Goal: Task Accomplishment & Management: Complete application form

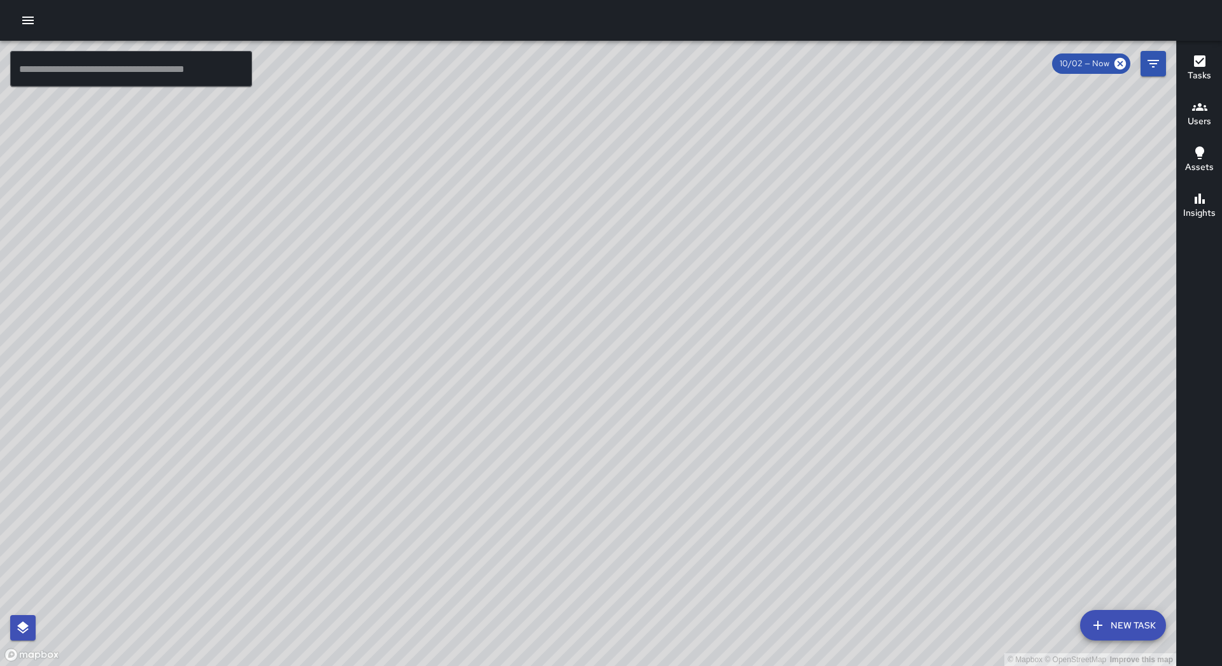
click at [30, 21] on icon "button" at bounding box center [27, 21] width 11 height 8
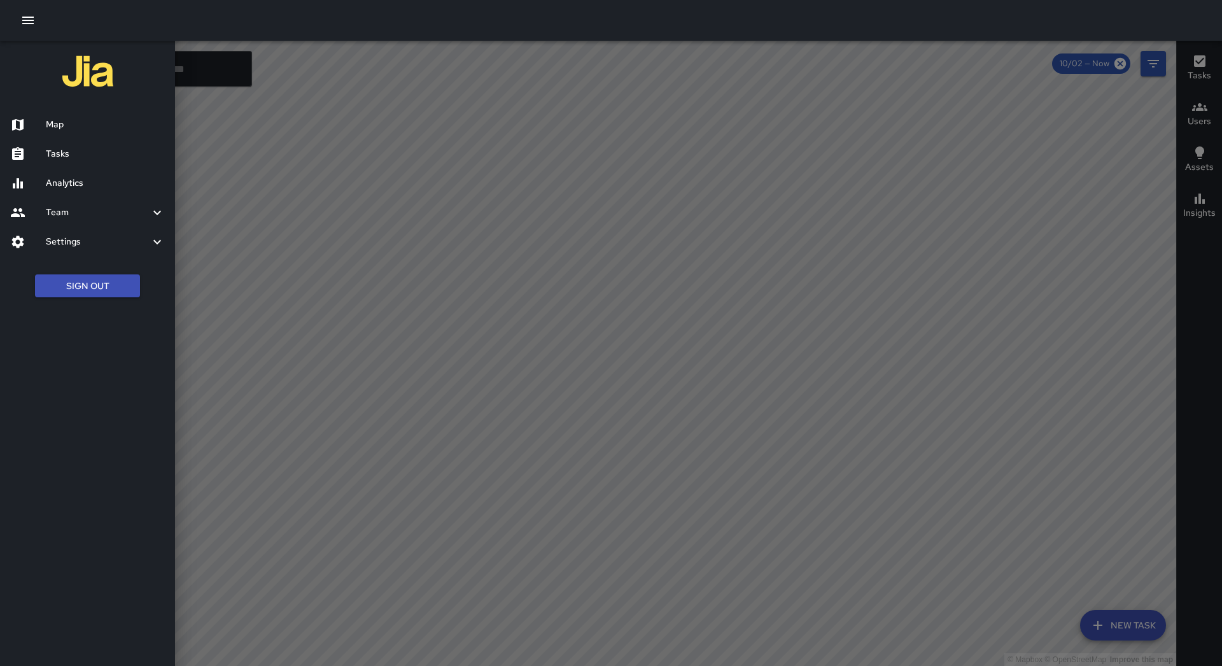
click at [62, 155] on h6 "Tasks" at bounding box center [105, 154] width 119 height 14
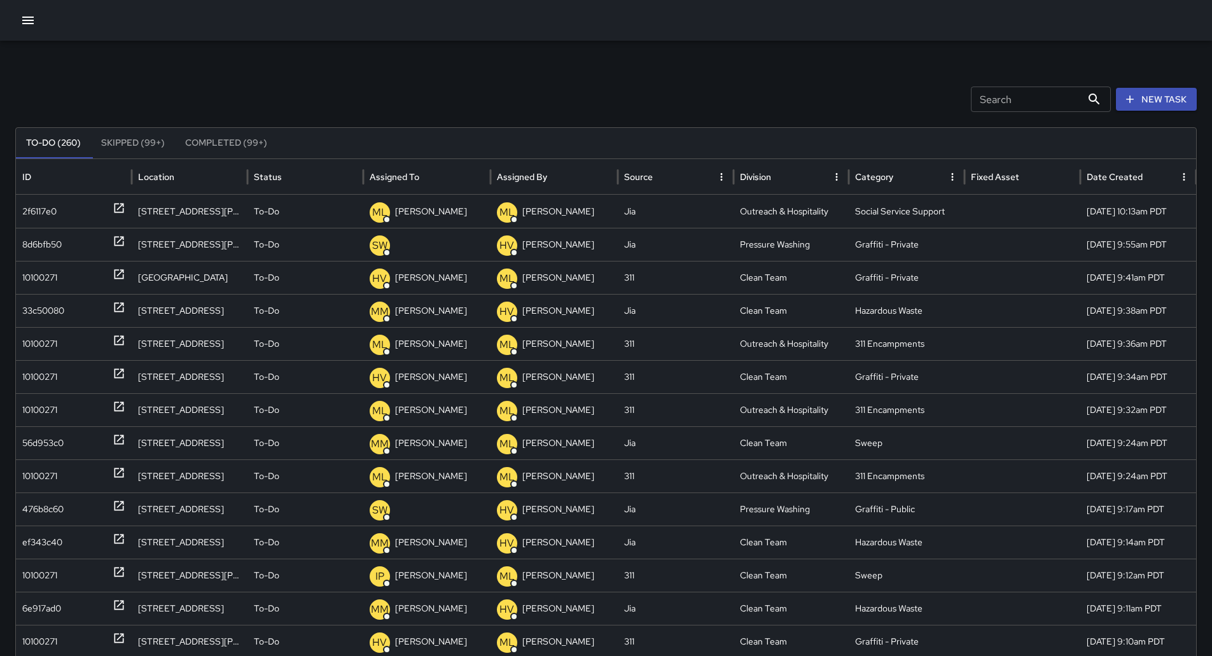
click at [437, 174] on button "Sort" at bounding box center [430, 177] width 18 height 18
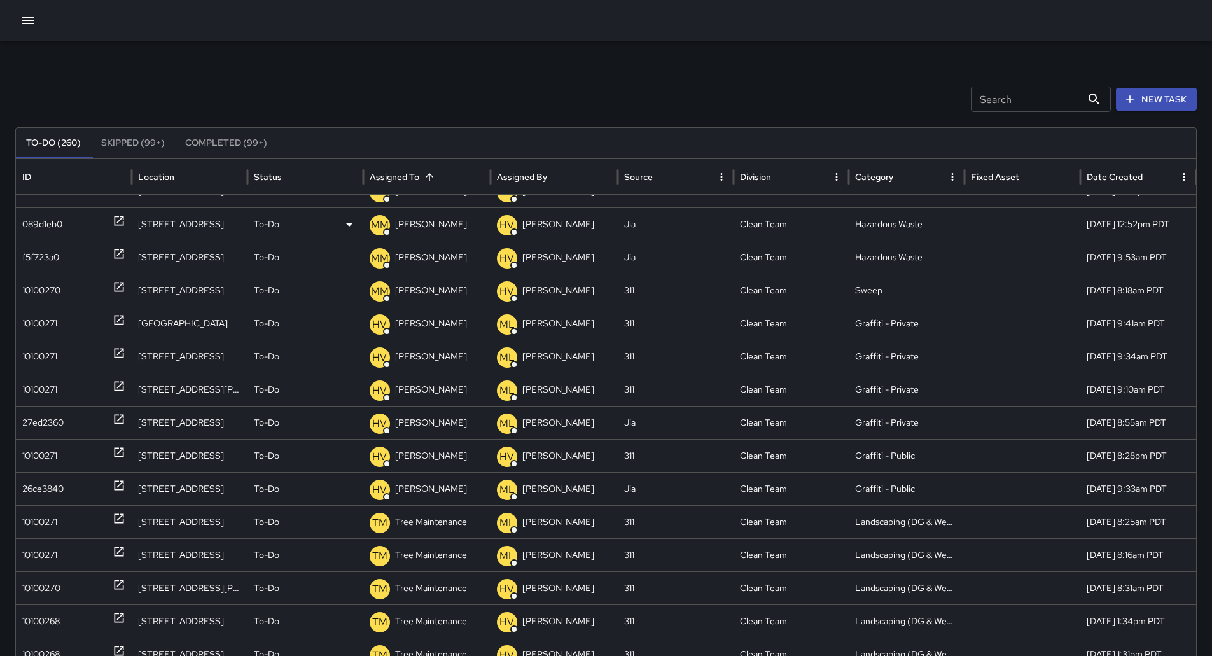
scroll to position [1124, 0]
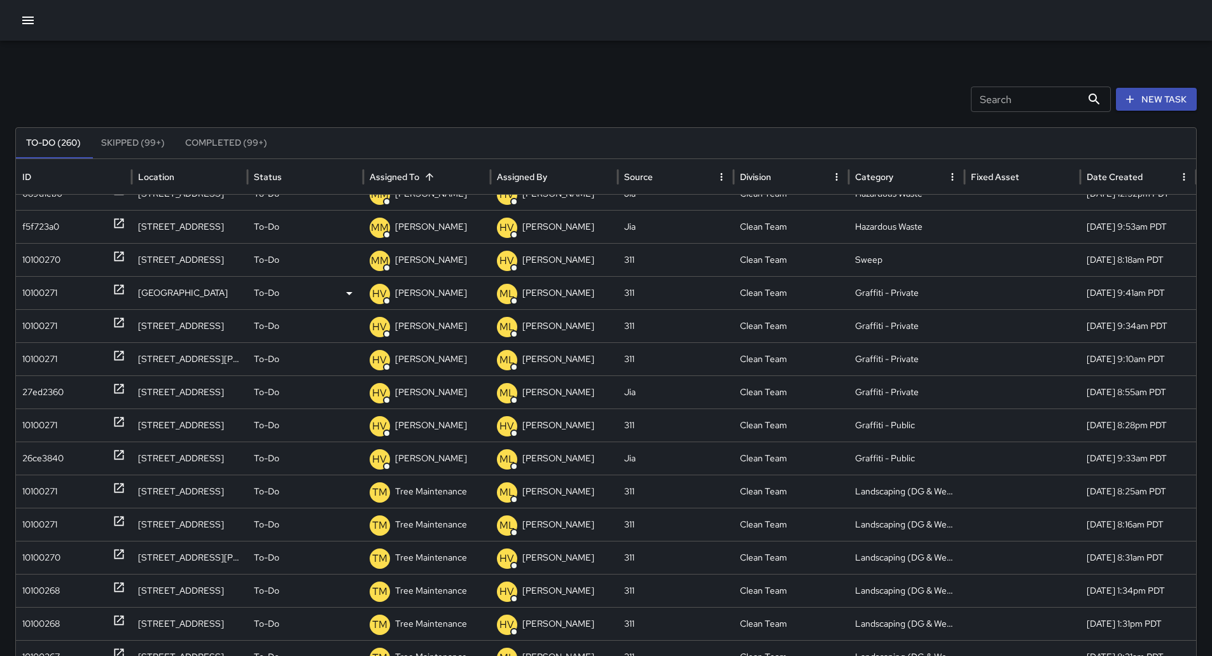
click at [83, 288] on div "10100271" at bounding box center [73, 293] width 103 height 32
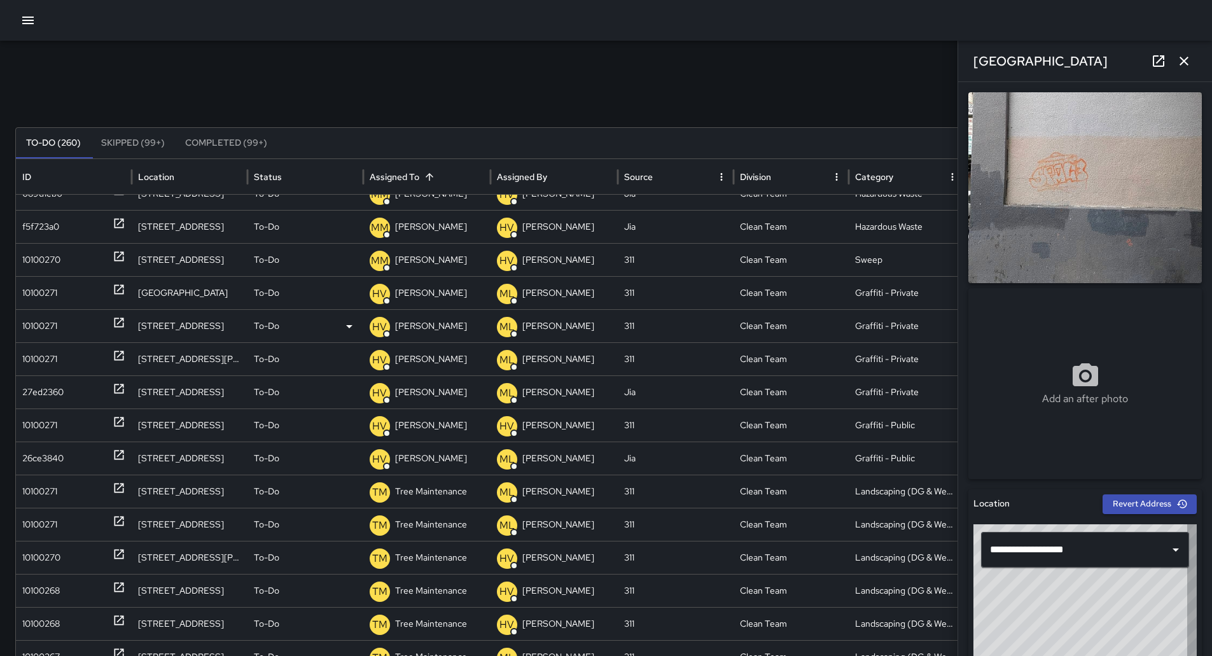
type input "**********"
click at [62, 332] on div "10100271" at bounding box center [73, 326] width 103 height 32
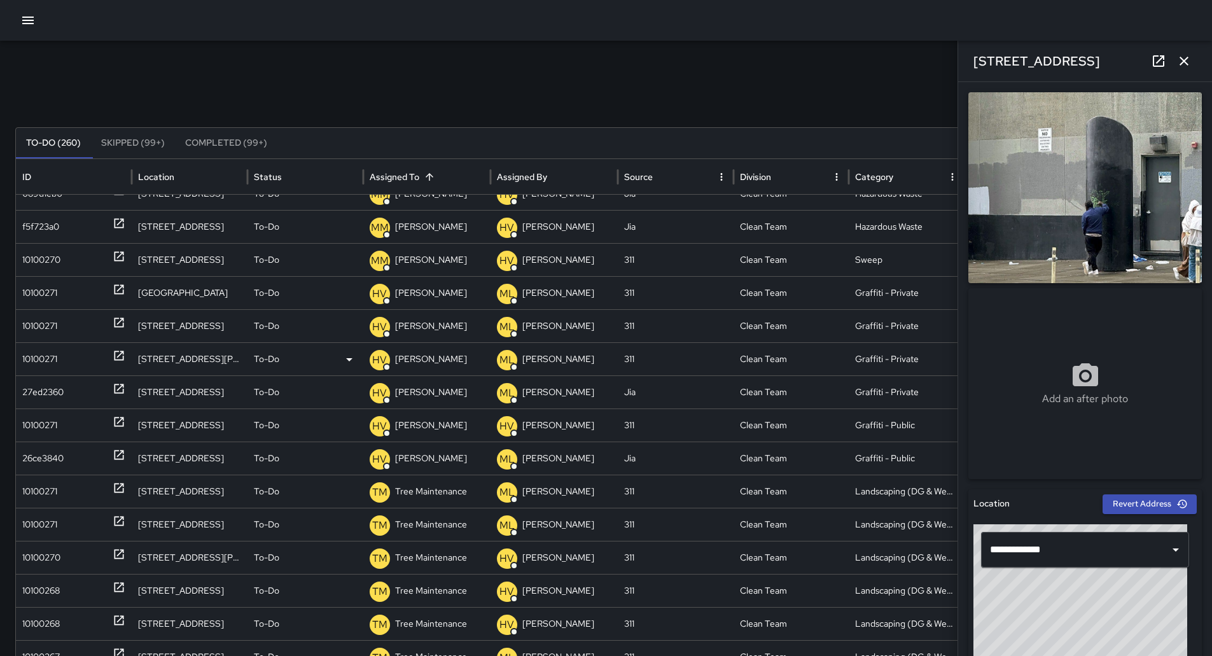
click at [59, 359] on div "10100271" at bounding box center [73, 359] width 103 height 32
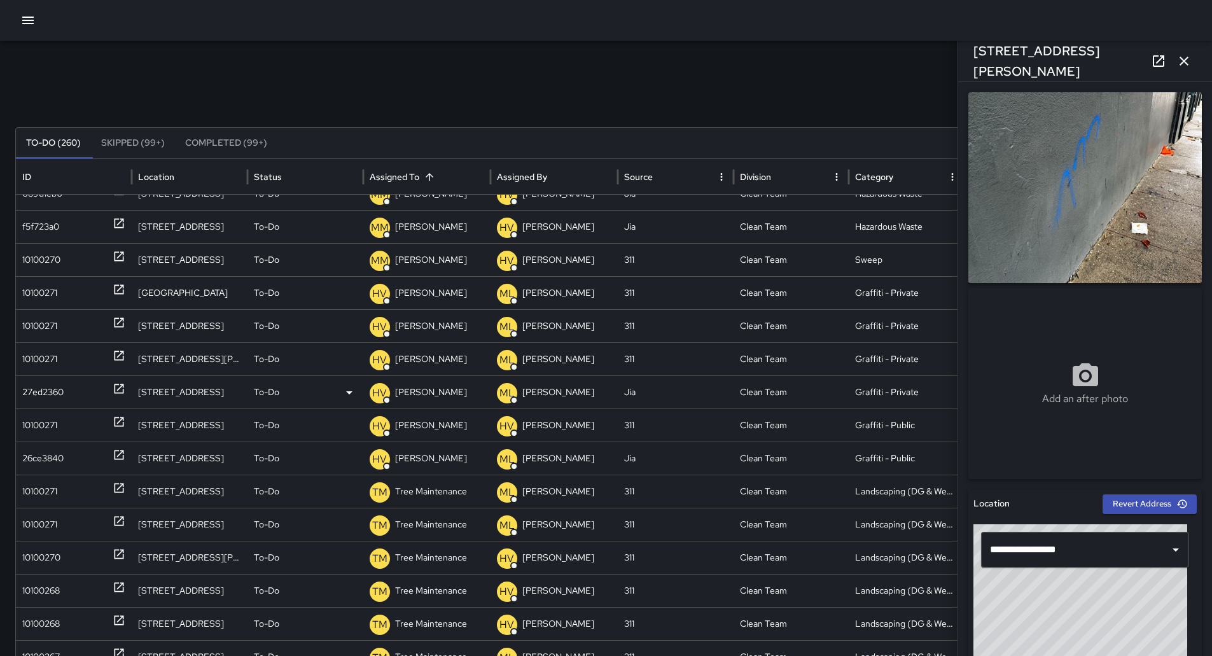
click at [58, 381] on div "27ed2360" at bounding box center [42, 392] width 41 height 32
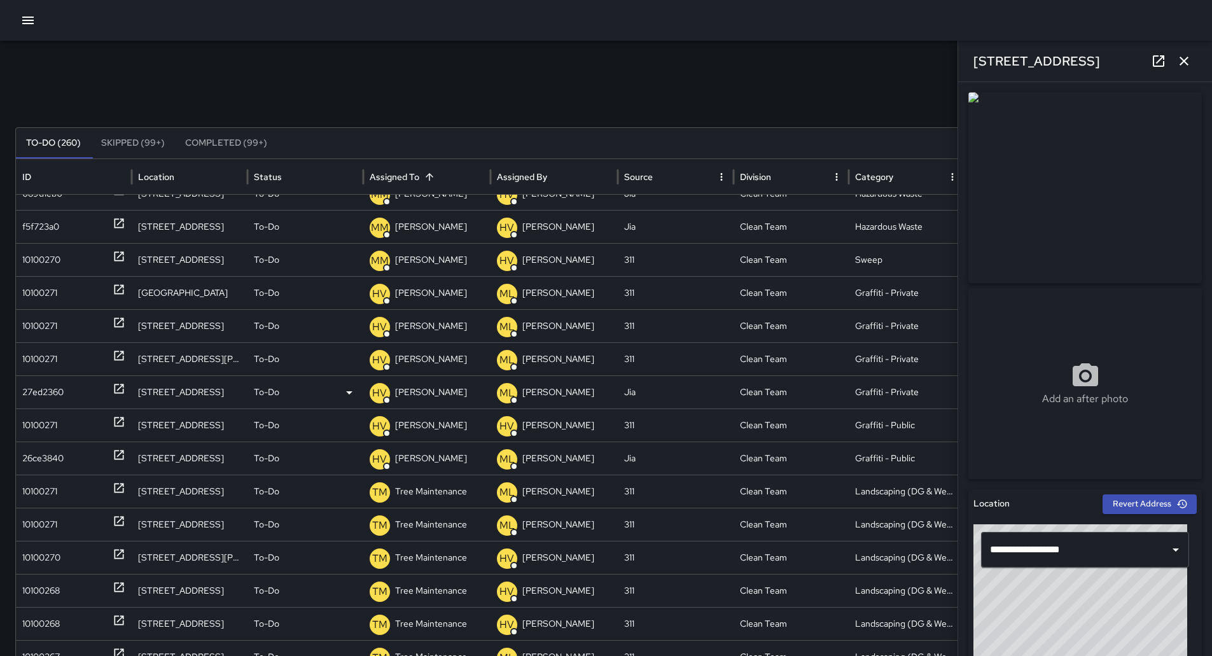
click at [52, 407] on div "27ed2360" at bounding box center [42, 392] width 41 height 32
click at [50, 419] on div "10100271" at bounding box center [39, 425] width 35 height 32
click at [59, 454] on div "26ce3840" at bounding box center [42, 458] width 41 height 32
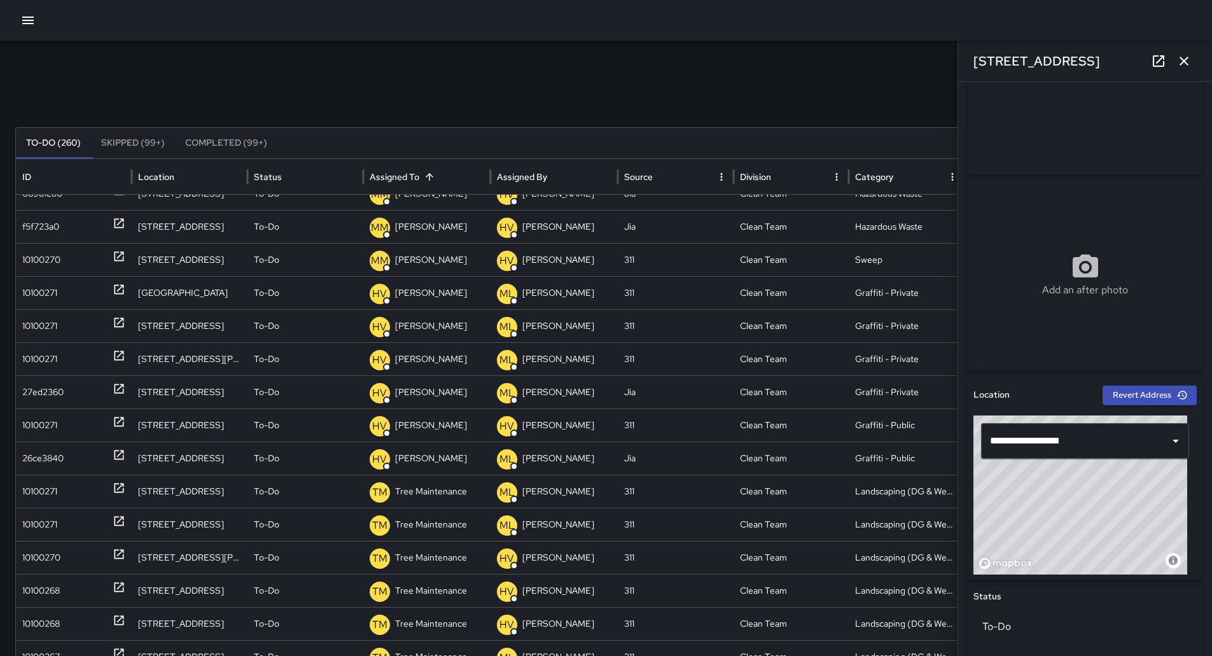
click at [45, 15] on div at bounding box center [606, 20] width 1212 height 41
click at [34, 20] on icon "button" at bounding box center [27, 20] width 15 height 15
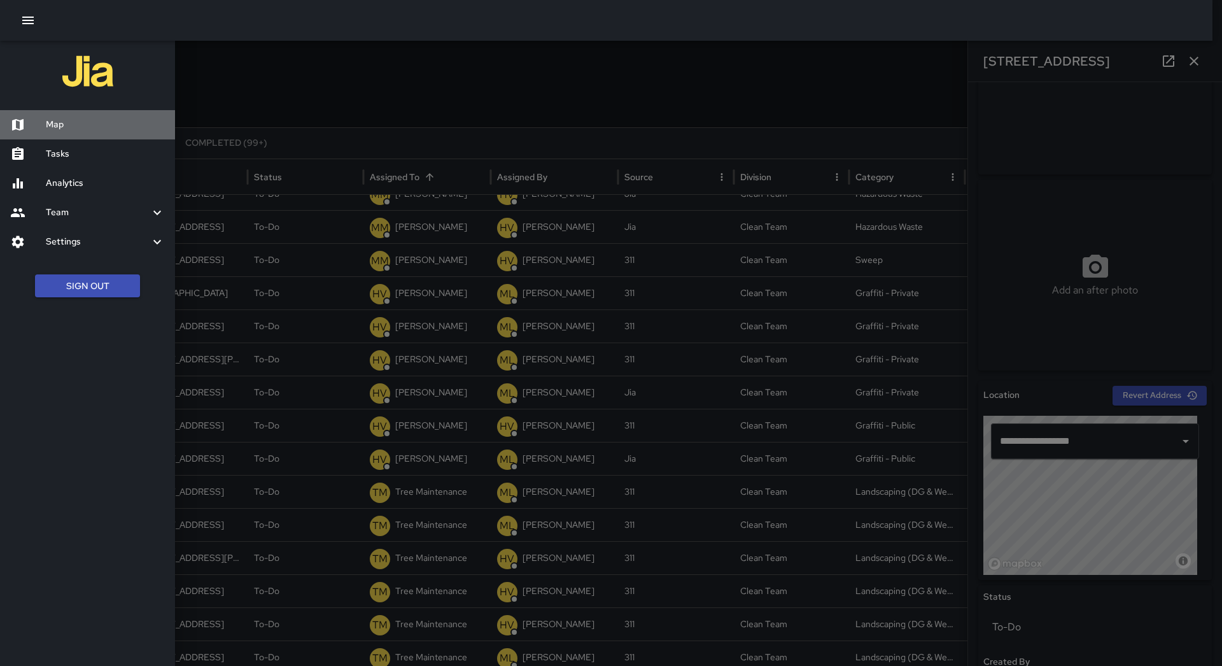
click at [93, 123] on h6 "Map" at bounding box center [105, 125] width 119 height 14
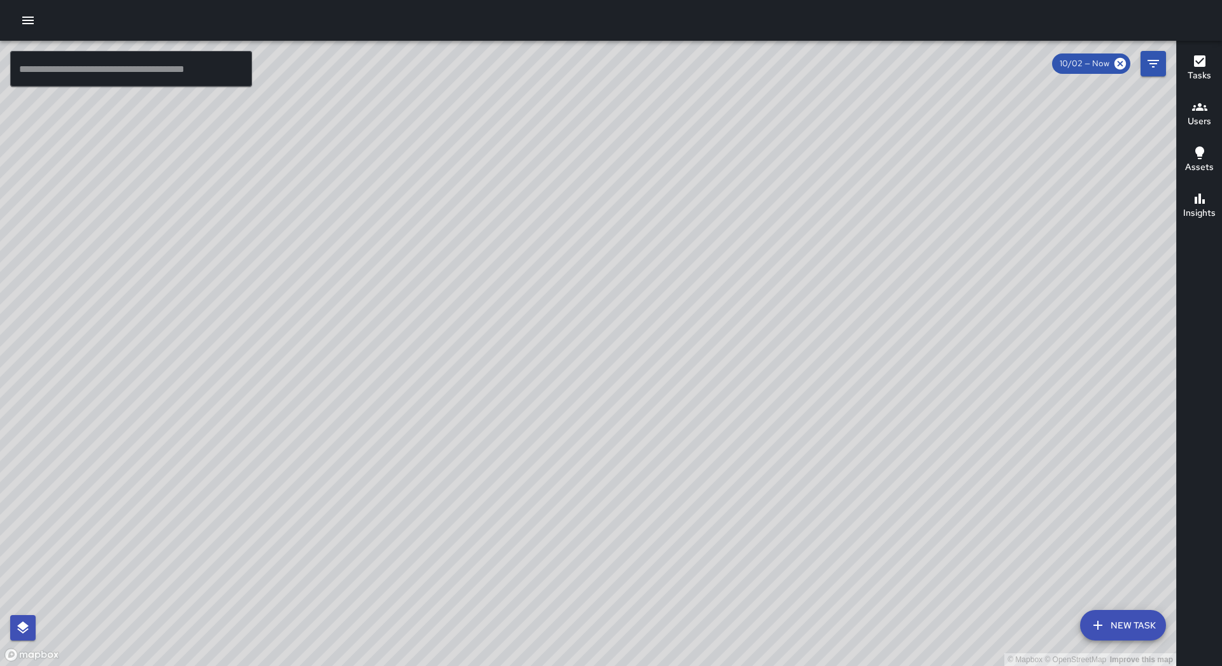
click at [1114, 623] on button "New Task" at bounding box center [1123, 625] width 86 height 31
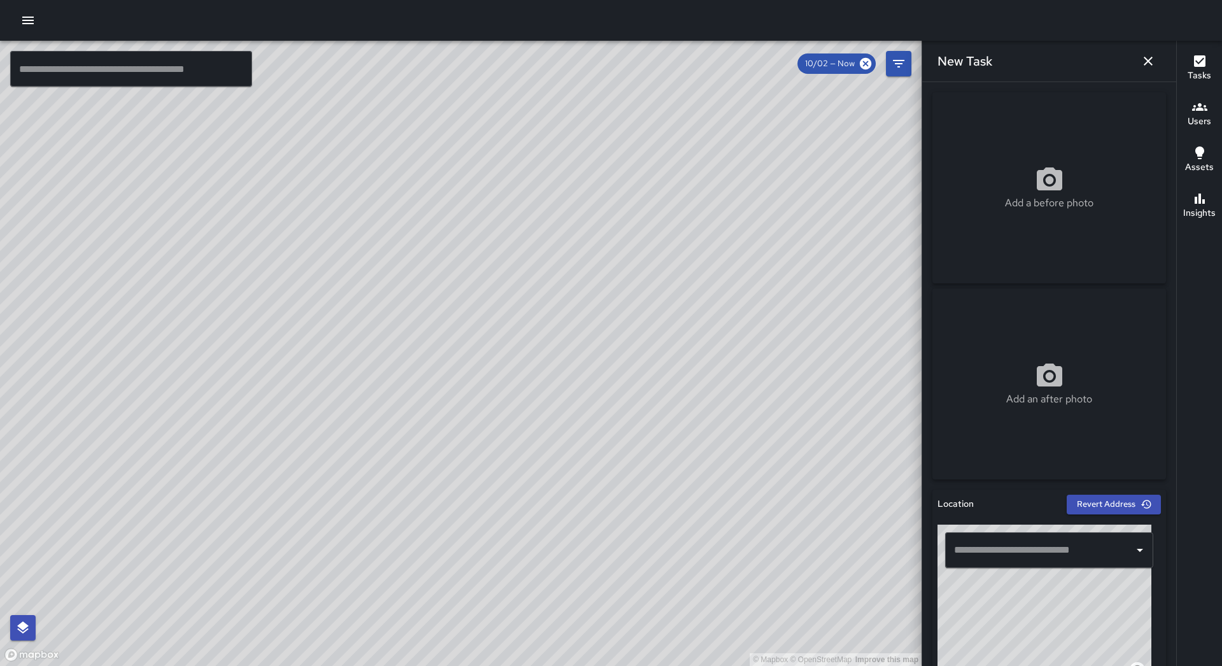
click at [1026, 542] on input "text" at bounding box center [1040, 550] width 178 height 24
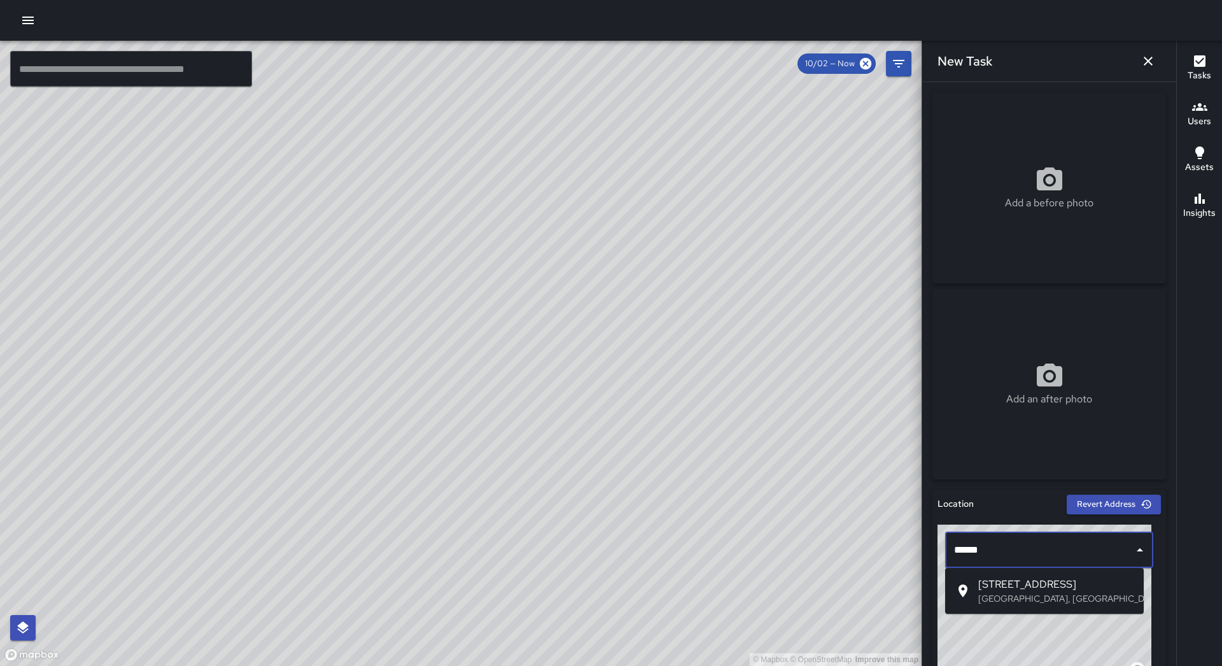
click at [1038, 580] on span "[STREET_ADDRESS]" at bounding box center [1055, 584] width 155 height 15
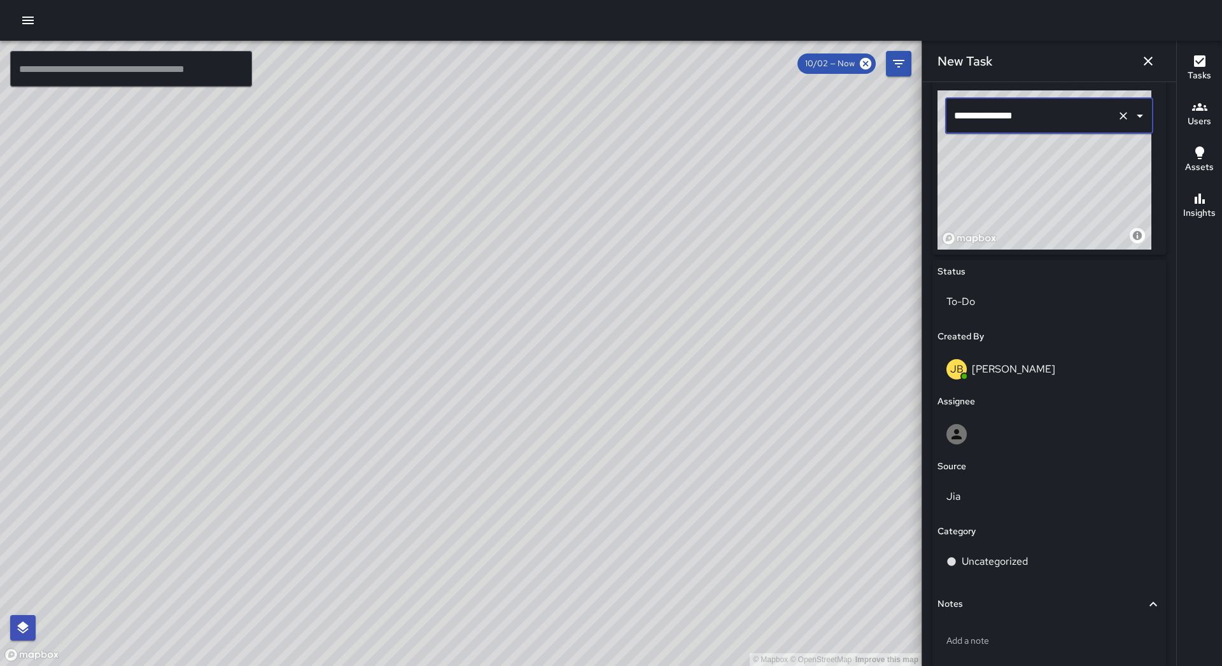
scroll to position [499, 0]
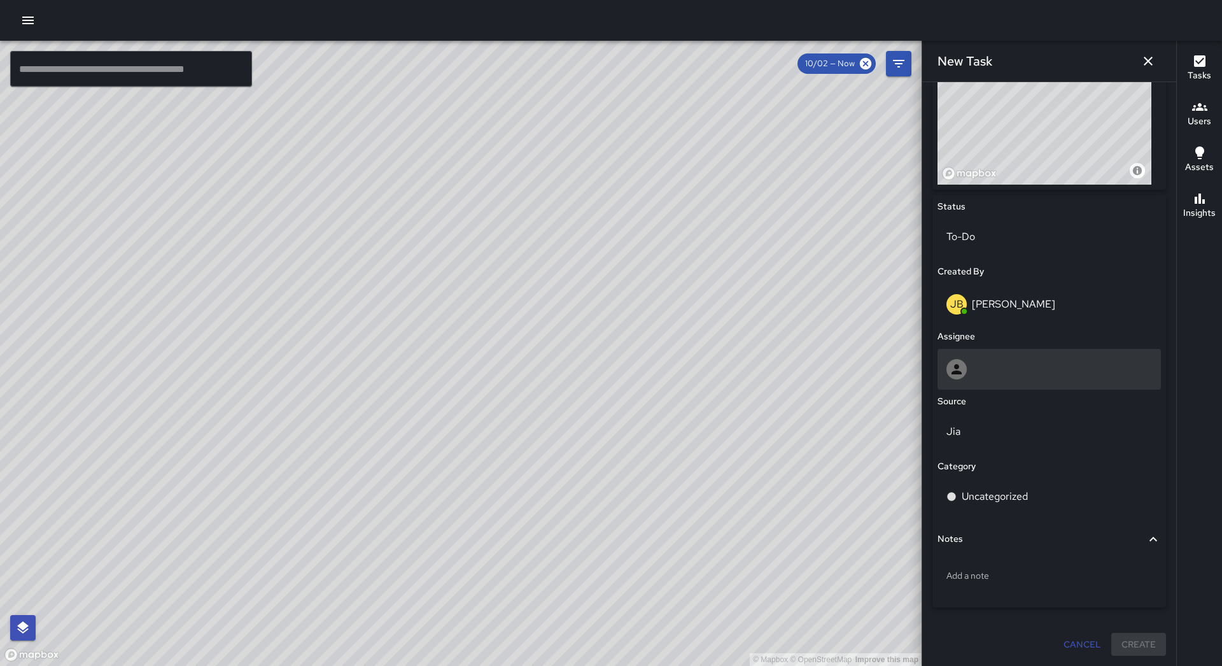
type input "**********"
click at [1010, 377] on div at bounding box center [1049, 369] width 206 height 20
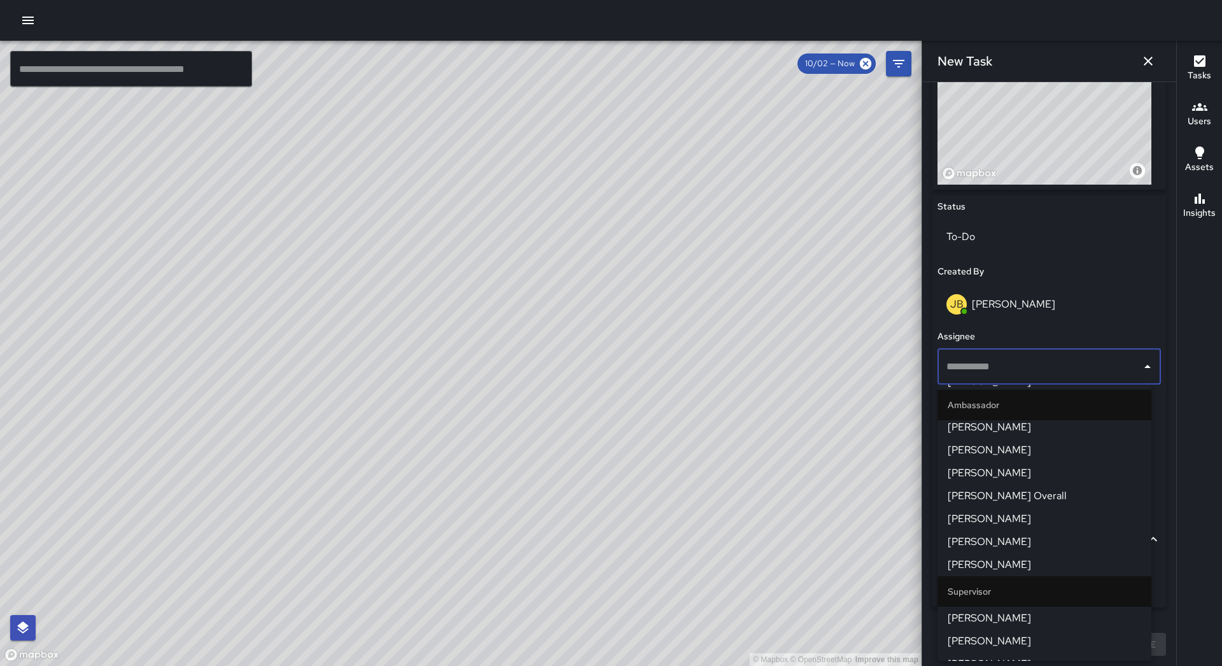
scroll to position [127, 0]
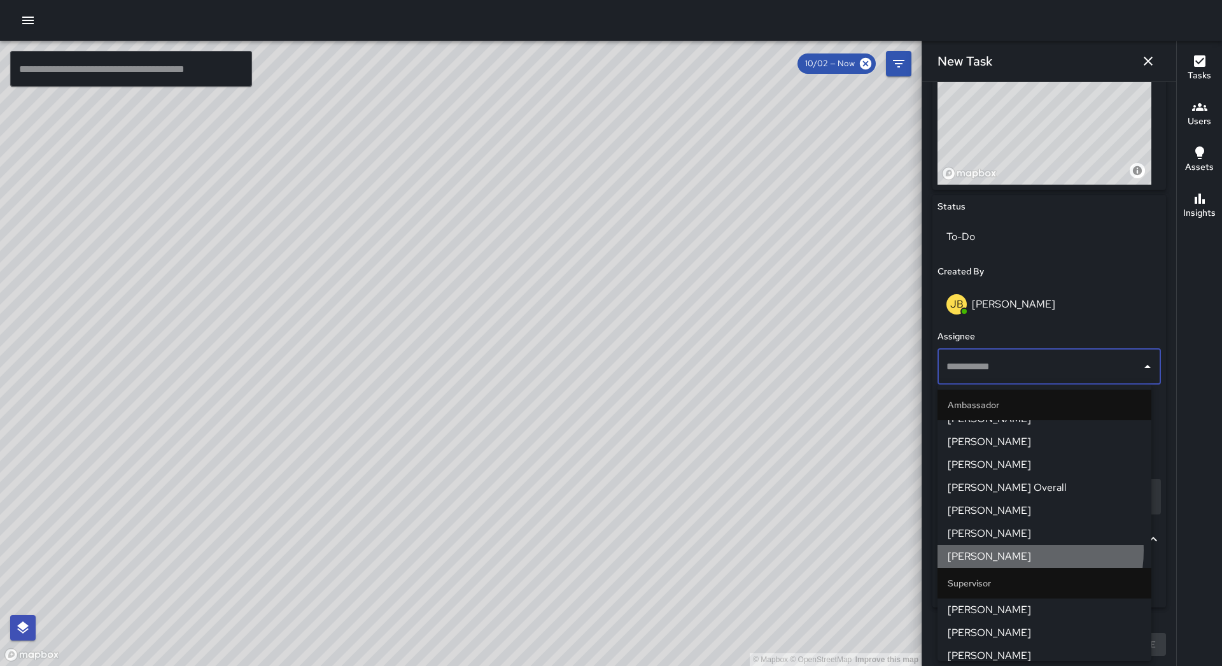
drag, startPoint x: 1012, startPoint y: 550, endPoint x: 1019, endPoint y: 552, distance: 7.3
click at [1015, 552] on span "[PERSON_NAME]" at bounding box center [1043, 556] width 193 height 15
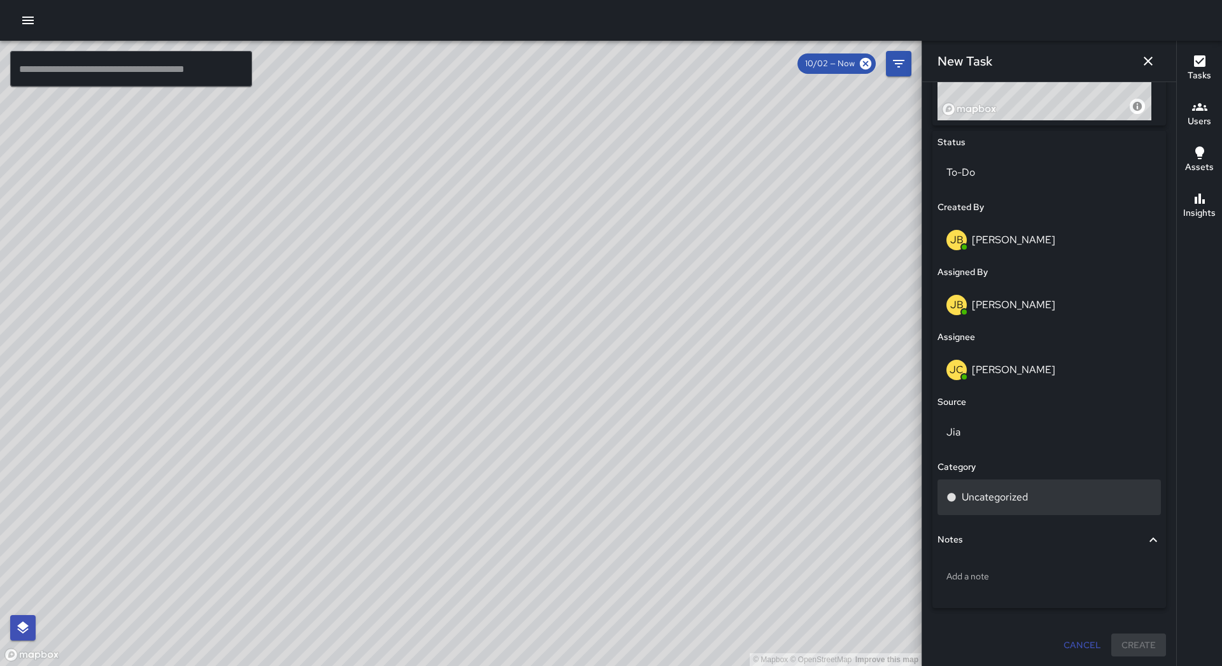
scroll to position [564, 0]
click at [1028, 496] on p "Uncategorized" at bounding box center [994, 496] width 66 height 15
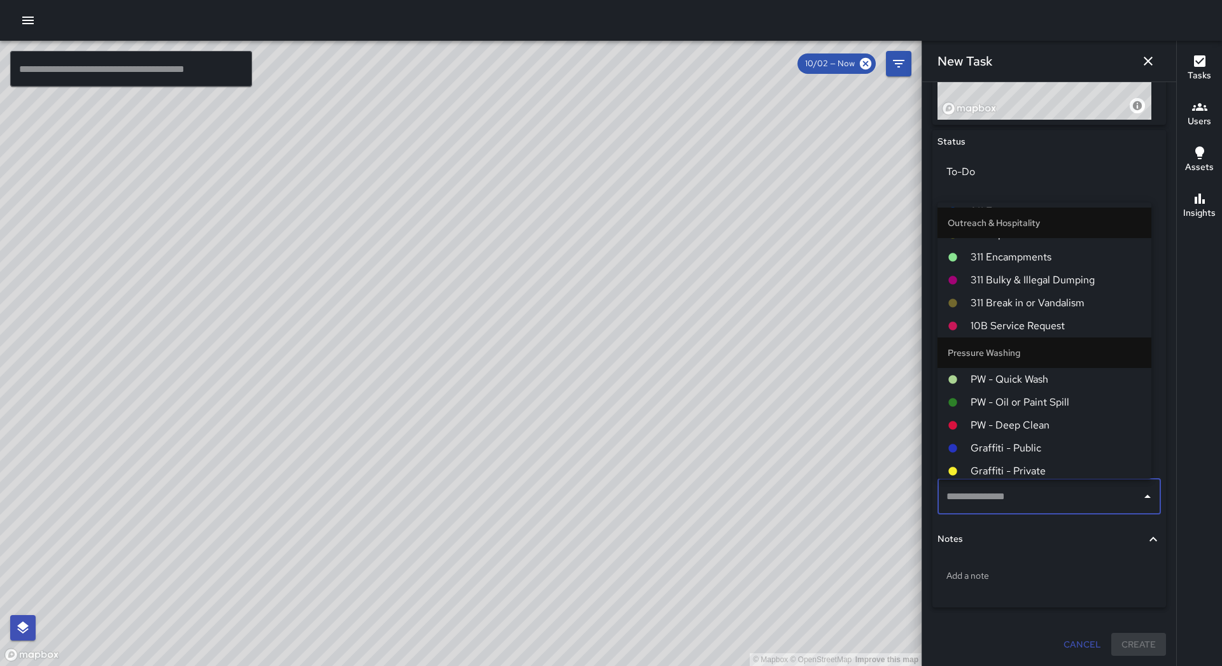
scroll to position [1047, 0]
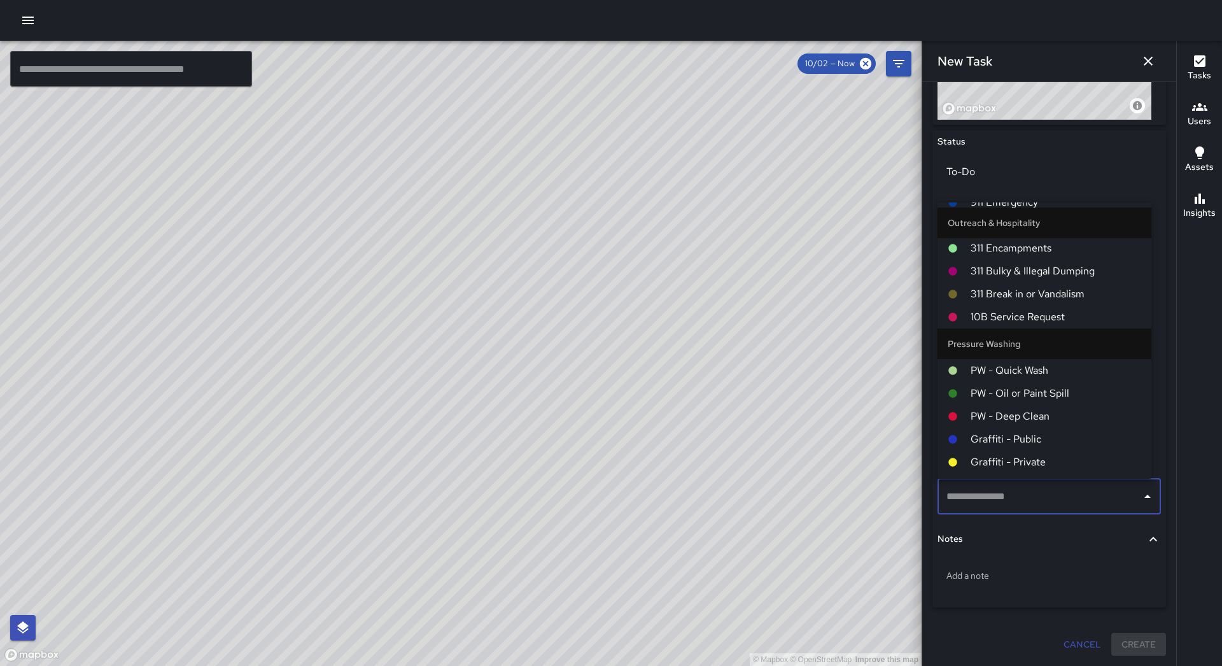
click at [1038, 369] on span "PW - Quick Wash" at bounding box center [1055, 370] width 171 height 15
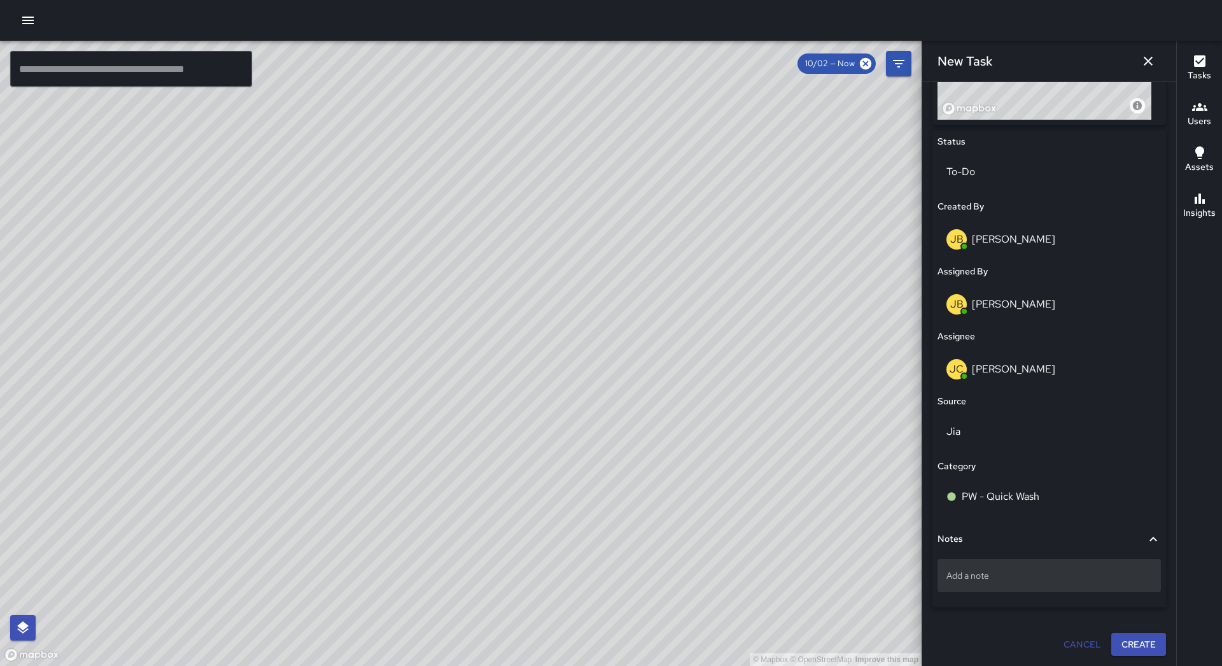
click at [1068, 569] on p "Add a note" at bounding box center [1049, 575] width 206 height 13
type textarea "**********"
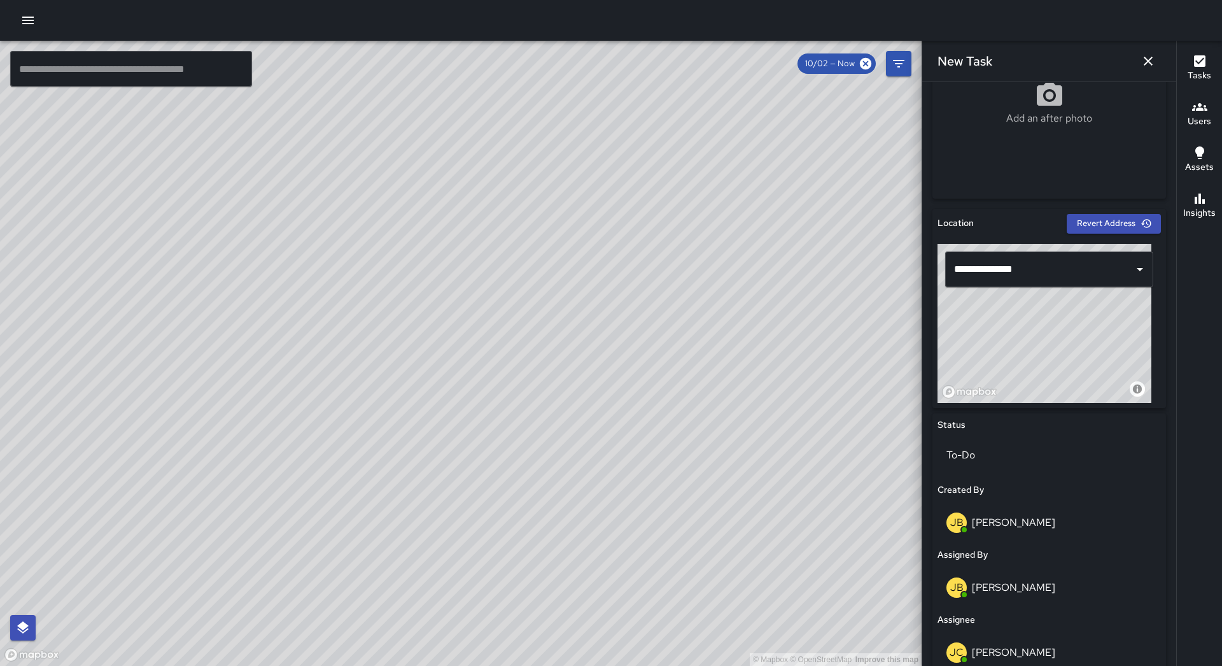
scroll to position [246, 0]
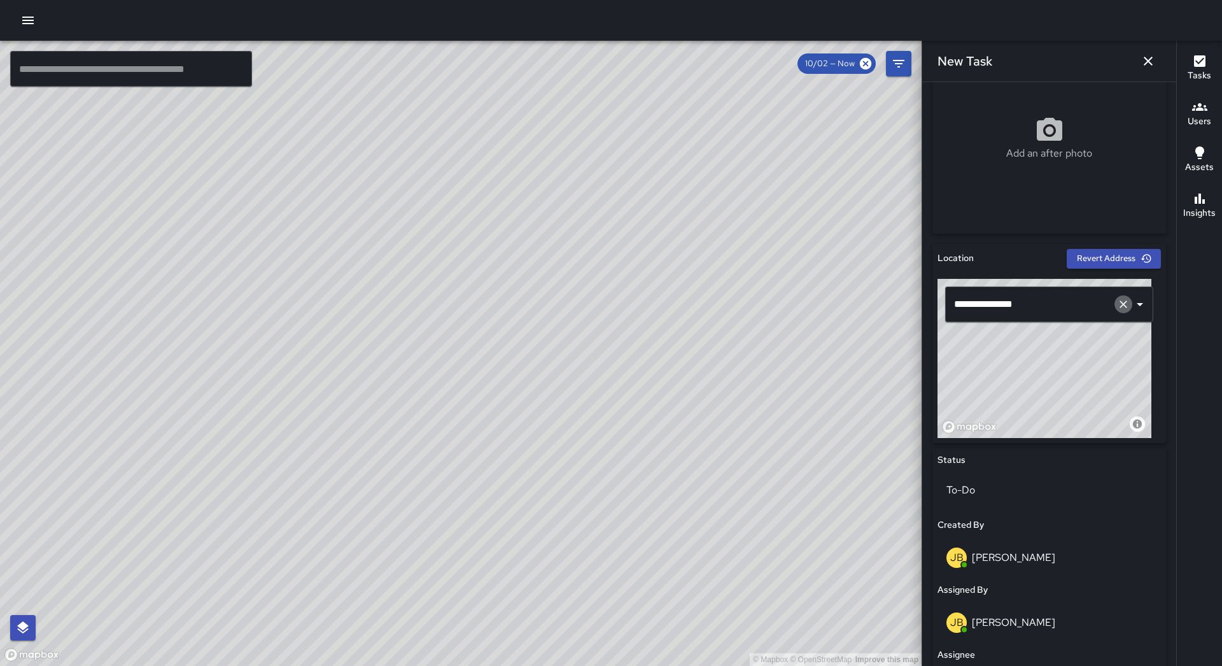
click at [1116, 311] on button "Clear" at bounding box center [1123, 304] width 18 height 18
click at [1065, 308] on input "text" at bounding box center [1031, 304] width 161 height 24
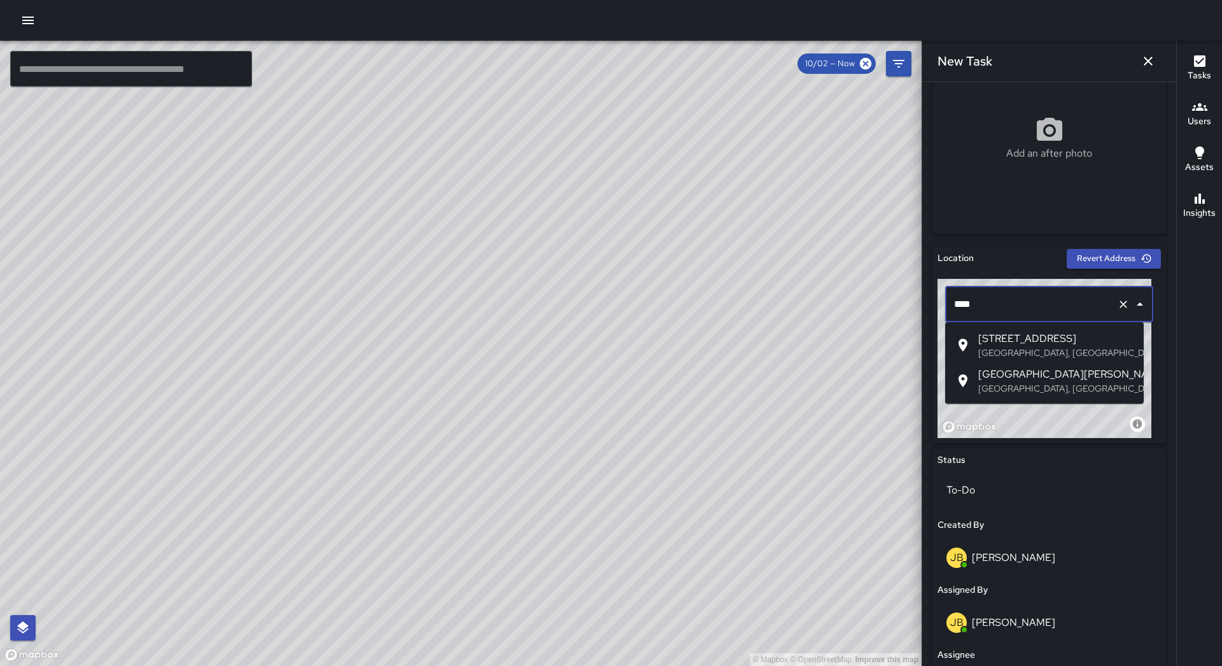
click at [1072, 334] on span "[STREET_ADDRESS]" at bounding box center [1055, 338] width 155 height 15
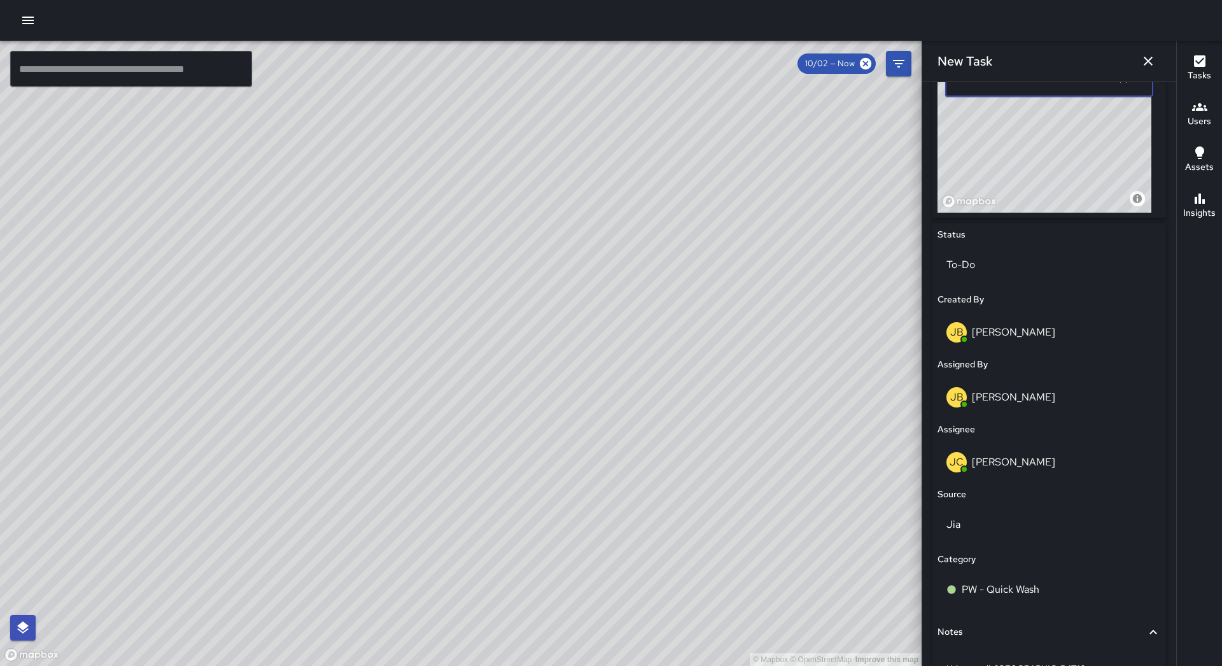
scroll to position [564, 0]
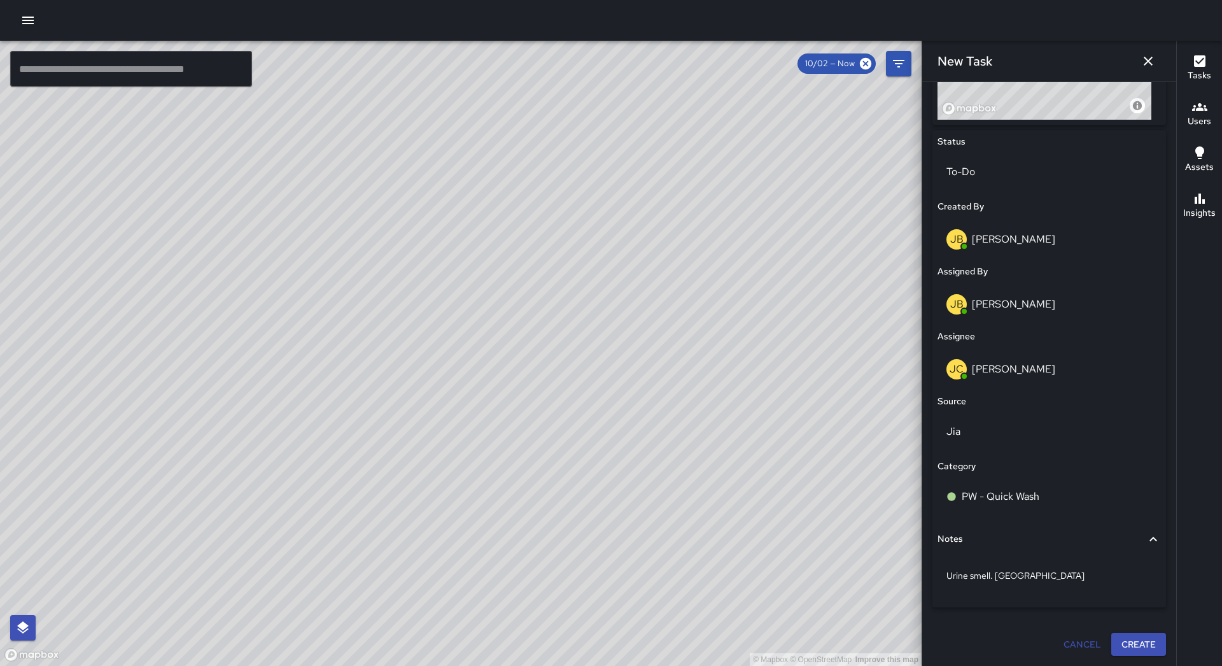
type input "**********"
drag, startPoint x: 814, startPoint y: 230, endPoint x: 687, endPoint y: 290, distance: 140.9
click at [687, 290] on div "© Mapbox © OpenStreetMap Improve this map" at bounding box center [460, 353] width 921 height 625
click at [1139, 642] on button "Create" at bounding box center [1138, 645] width 55 height 24
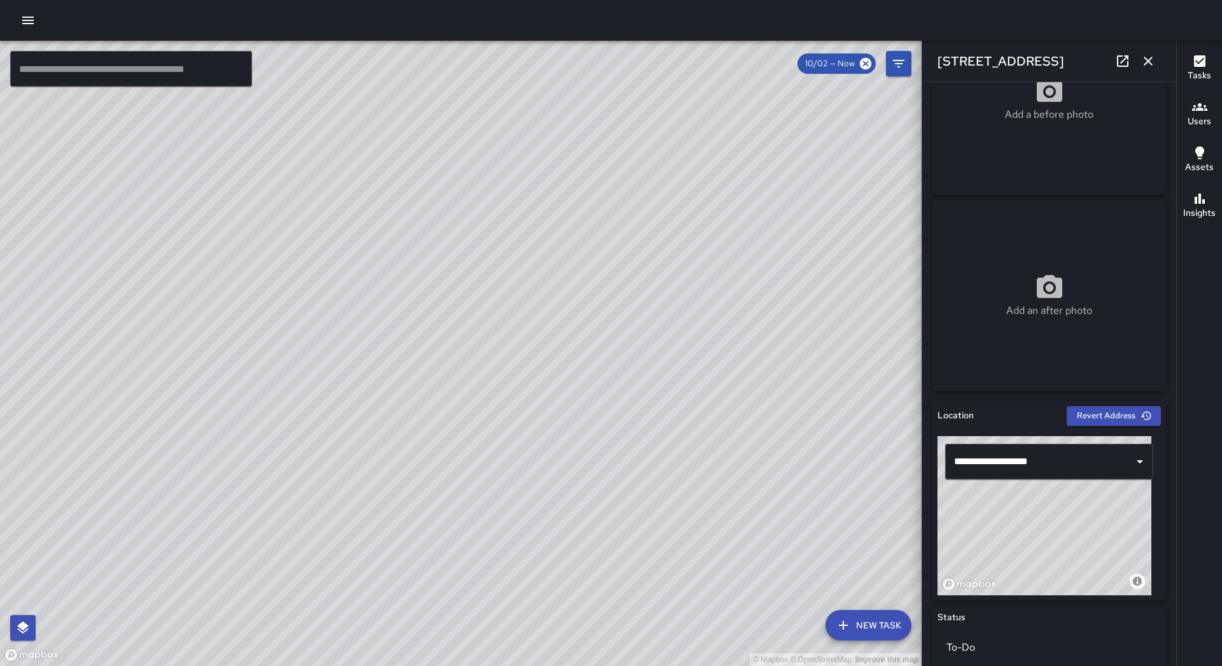
scroll to position [191, 0]
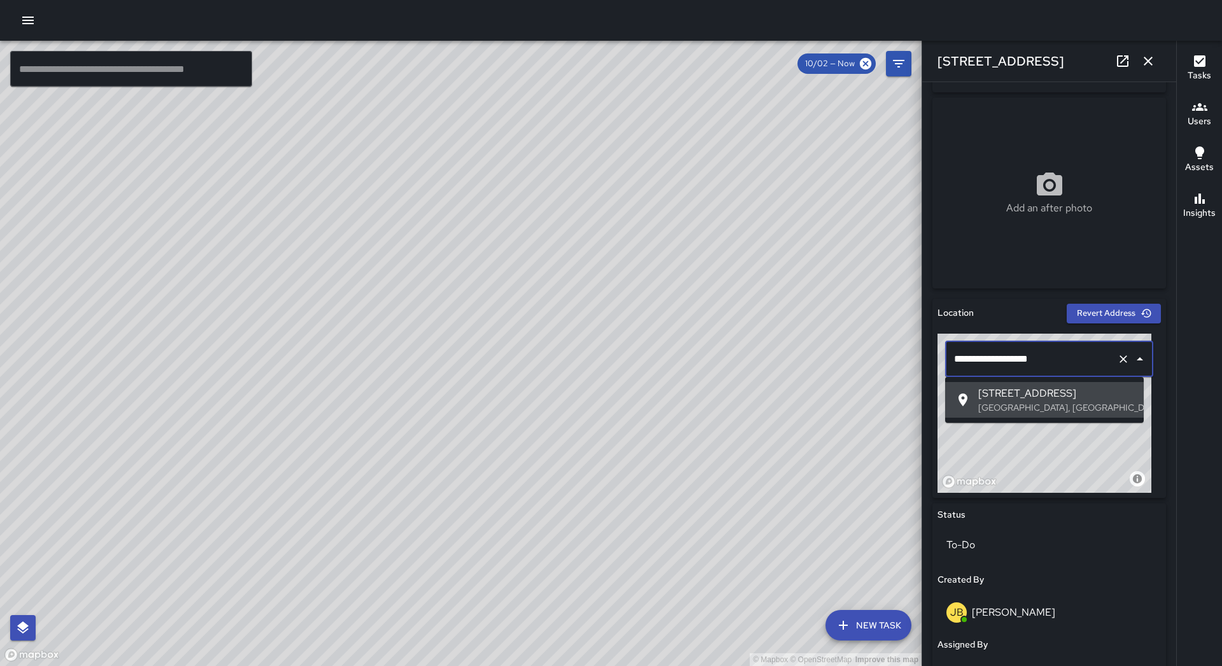
click at [965, 358] on input "**********" at bounding box center [1031, 359] width 161 height 24
click at [1047, 388] on span "[STREET_ADDRESS]" at bounding box center [1055, 393] width 155 height 15
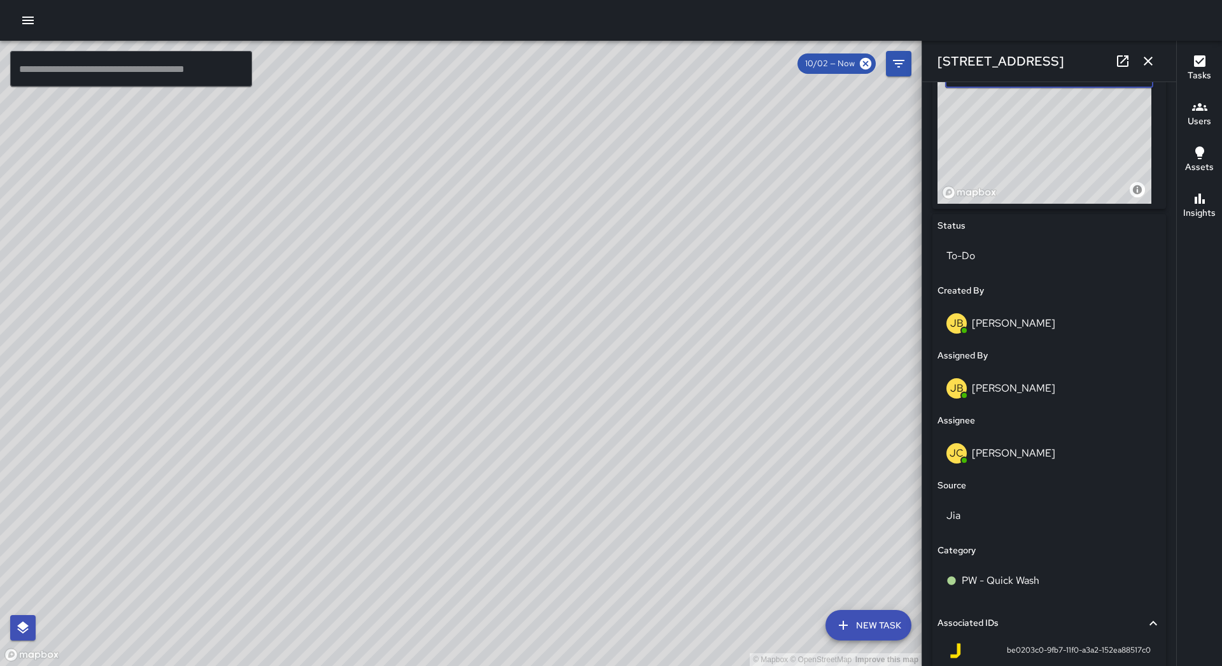
scroll to position [608, 0]
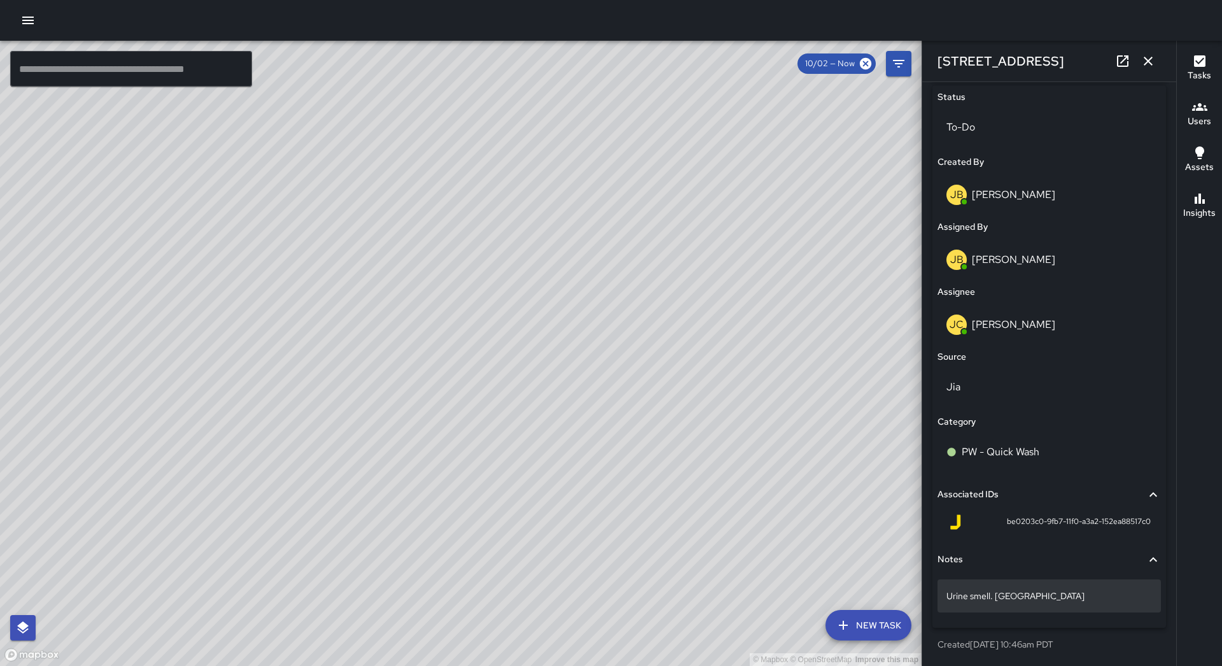
type input "**********"
click at [1072, 595] on p "Urine smell. [GEOGRAPHIC_DATA]" at bounding box center [1049, 595] width 206 height 13
type textarea "**********"
click at [1093, 614] on div "Urine smell. Rams" at bounding box center [1048, 598] width 223 height 48
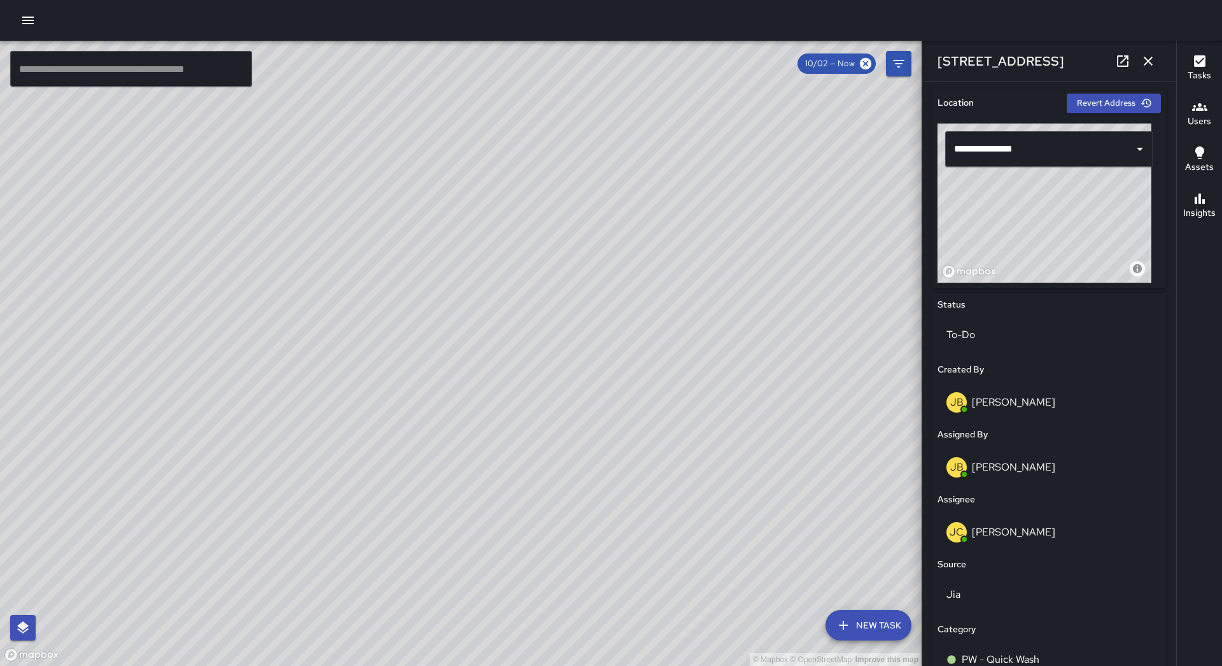
scroll to position [382, 0]
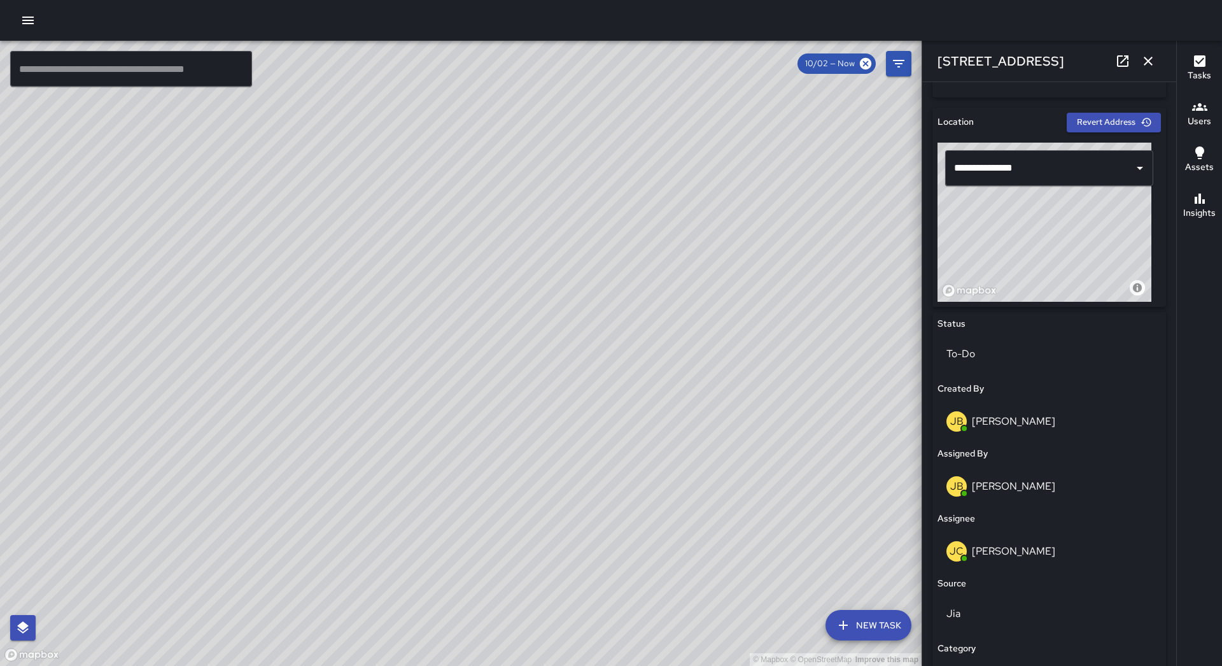
drag, startPoint x: 722, startPoint y: 388, endPoint x: 791, endPoint y: 407, distance: 71.3
click at [791, 407] on div "© Mapbox © OpenStreetMap Improve this map" at bounding box center [460, 353] width 921 height 625
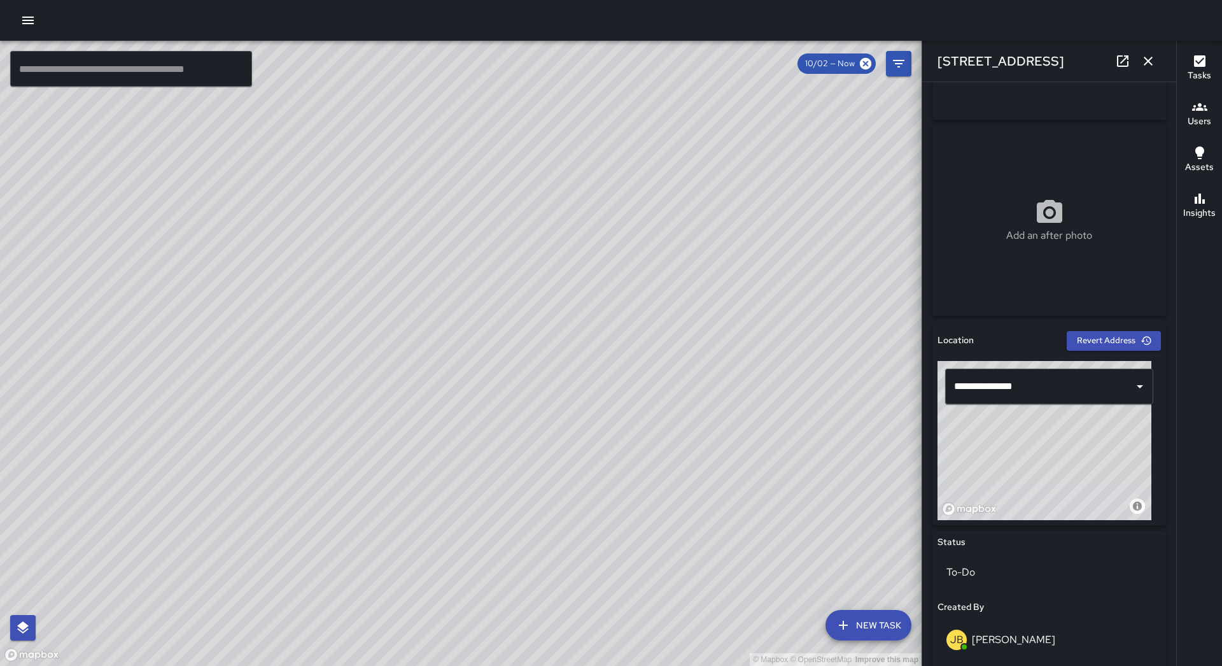
scroll to position [163, 0]
click at [1148, 58] on icon "button" at bounding box center [1147, 60] width 15 height 15
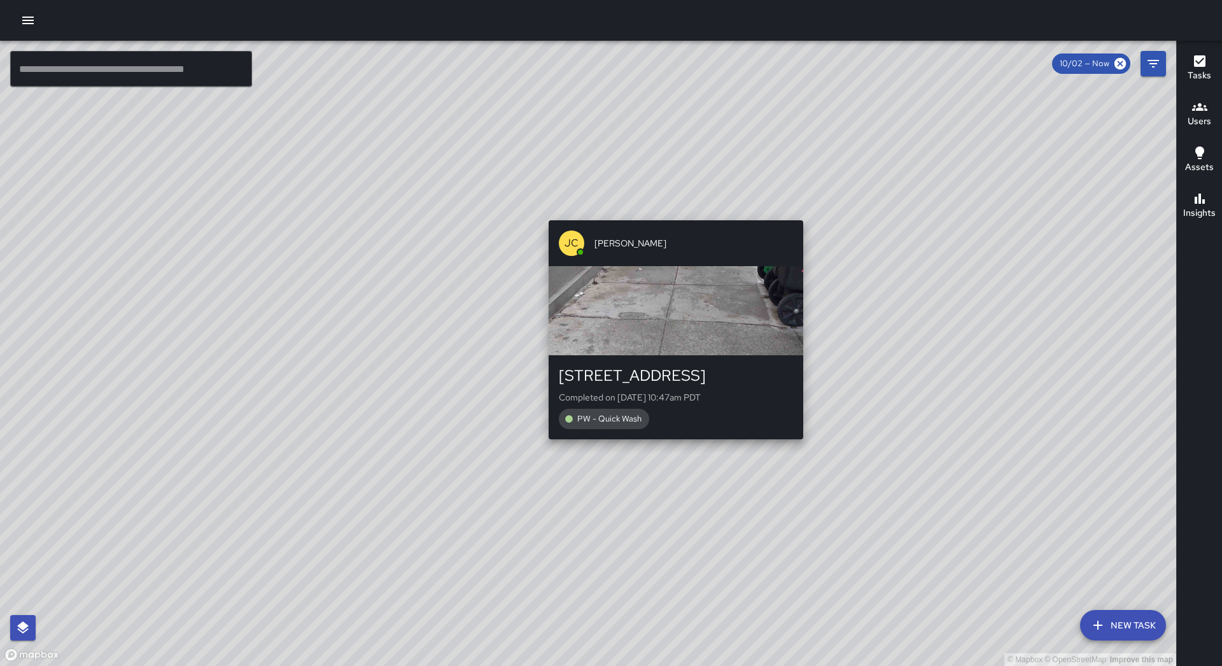
click at [806, 457] on div "© Mapbox © OpenStreetMap Improve this map [PERSON_NAME] [STREET_ADDRESS] Comple…" at bounding box center [588, 353] width 1176 height 625
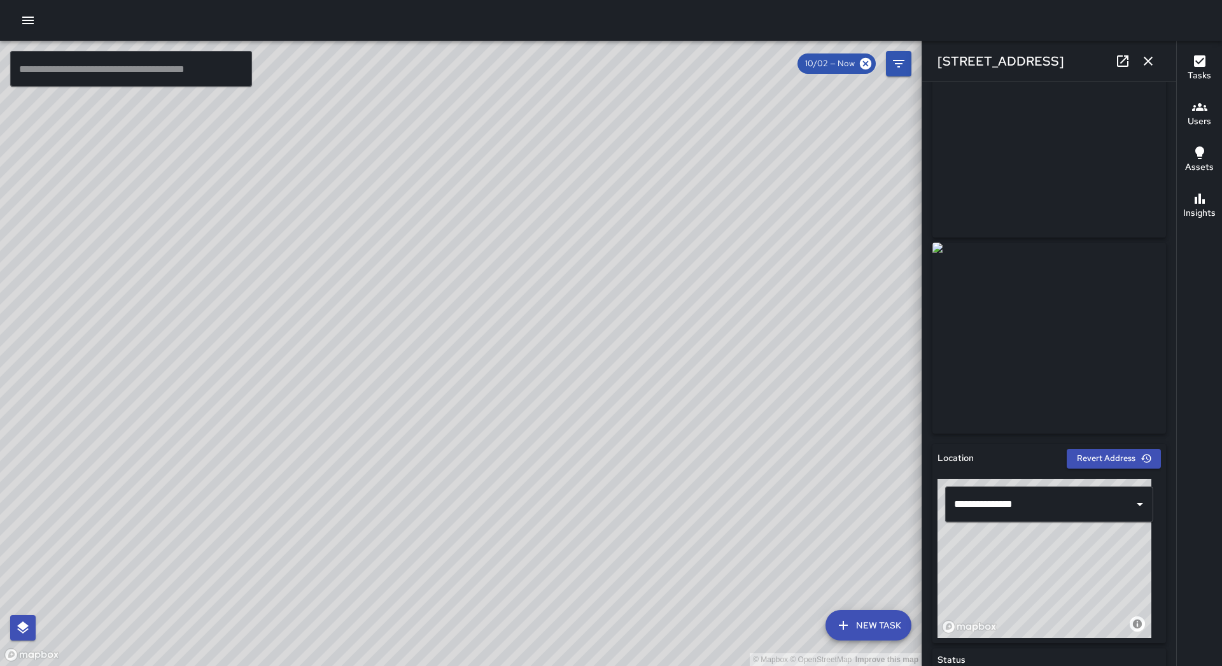
scroll to position [0, 0]
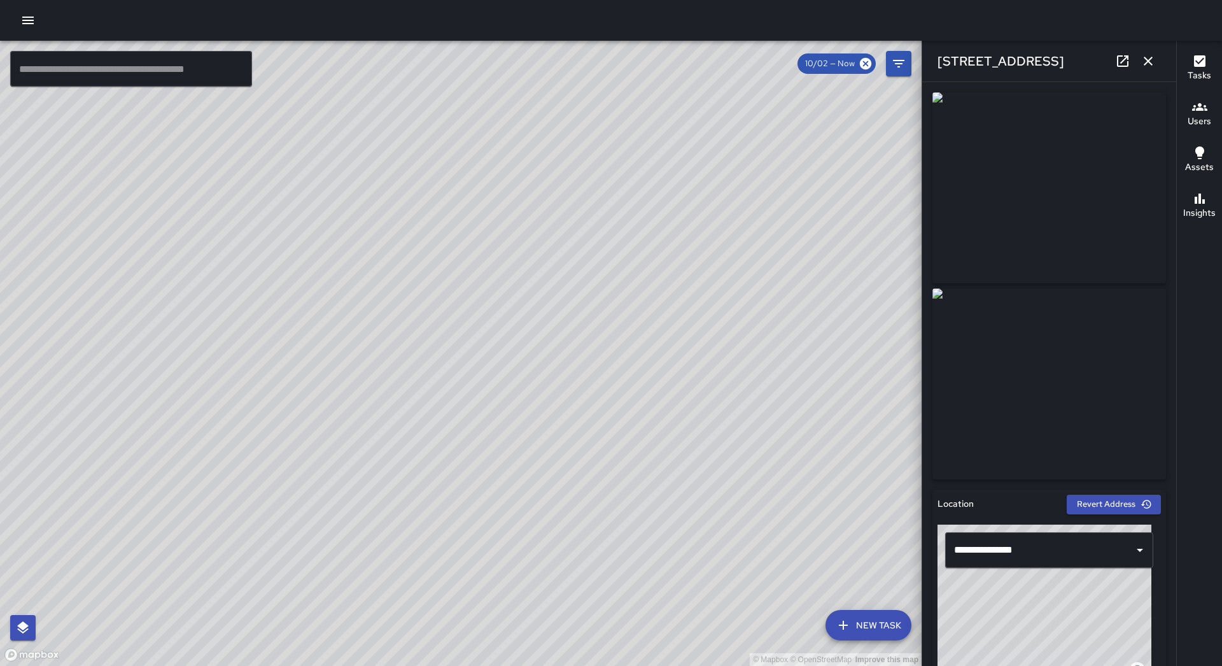
click at [493, 326] on div "© Mapbox © OpenStreetMap Improve this map [PERSON_NAME] [STREET_ADDRESS] Create…" at bounding box center [460, 353] width 921 height 625
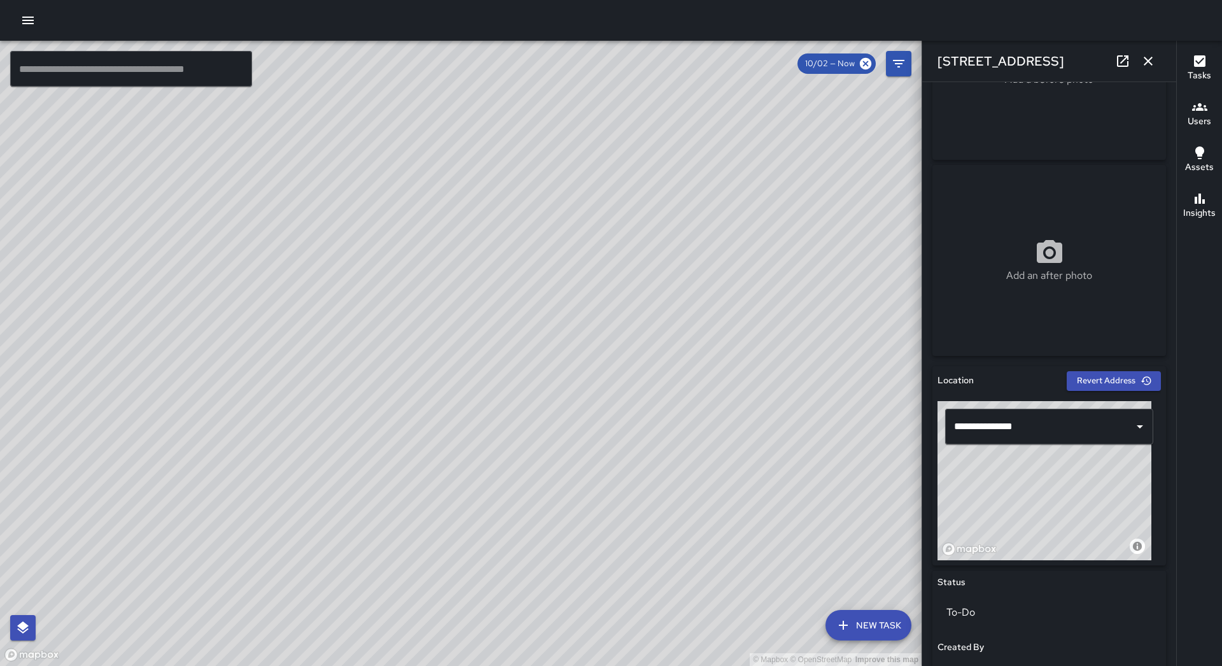
scroll to position [509, 0]
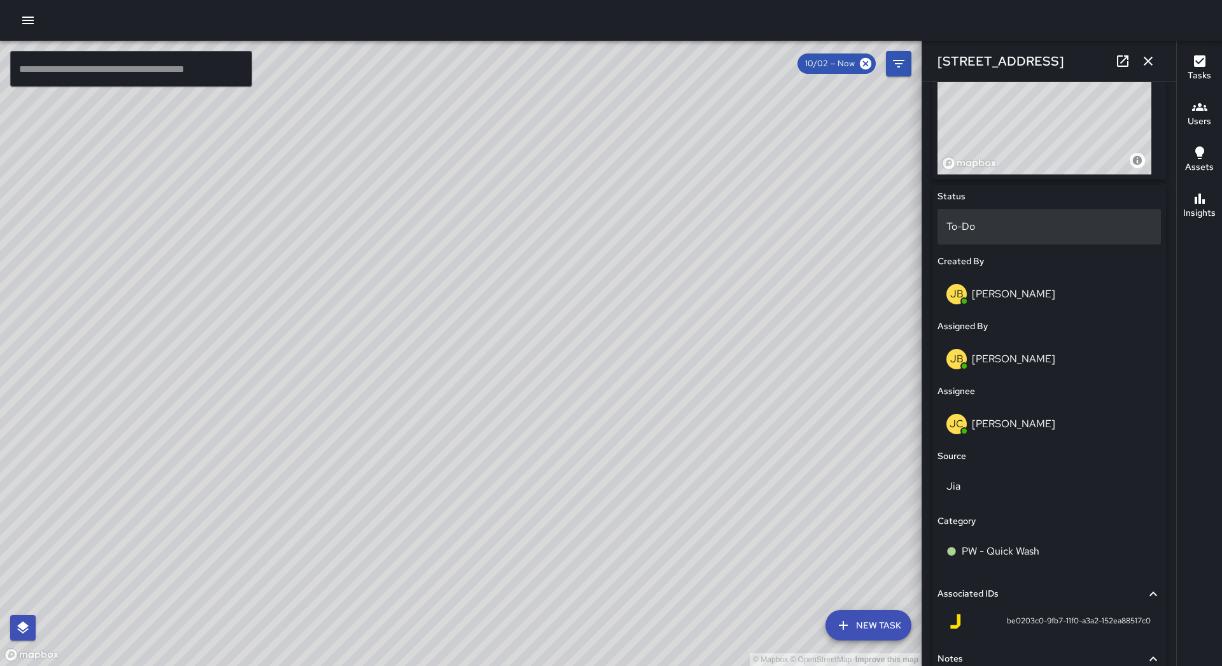
click at [1003, 219] on p "To-Do" at bounding box center [1049, 226] width 206 height 15
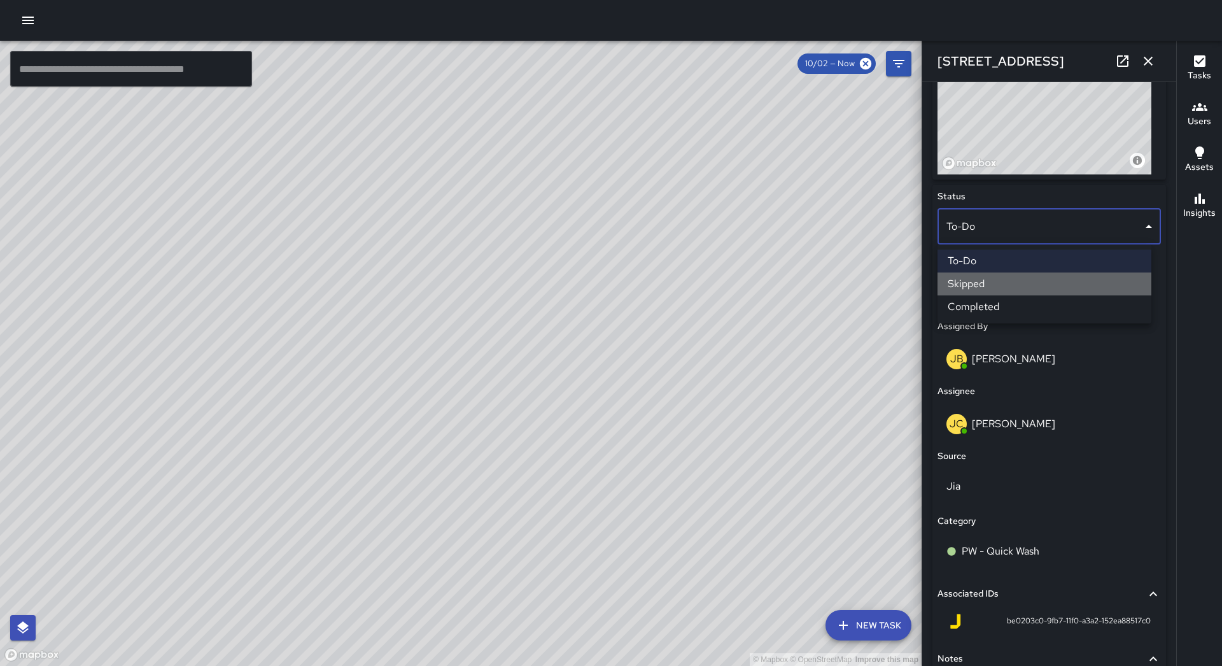
click at [995, 289] on li "Skipped" at bounding box center [1044, 283] width 214 height 23
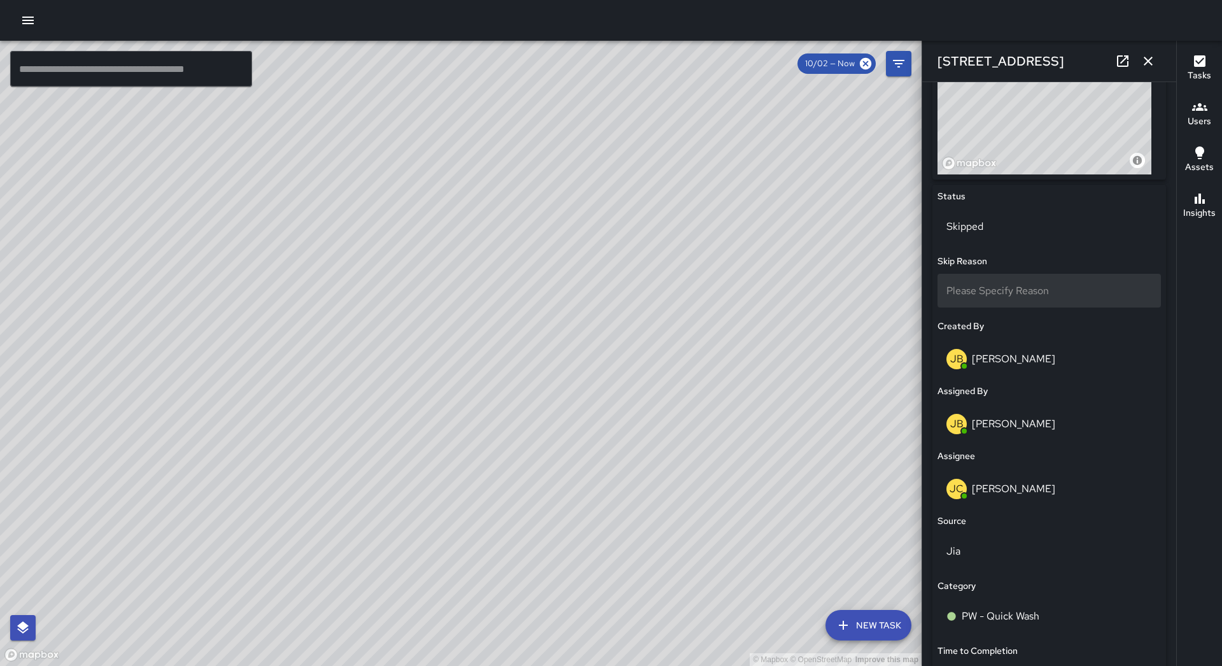
click at [1005, 278] on div "Please Specify Reason" at bounding box center [1048, 291] width 223 height 34
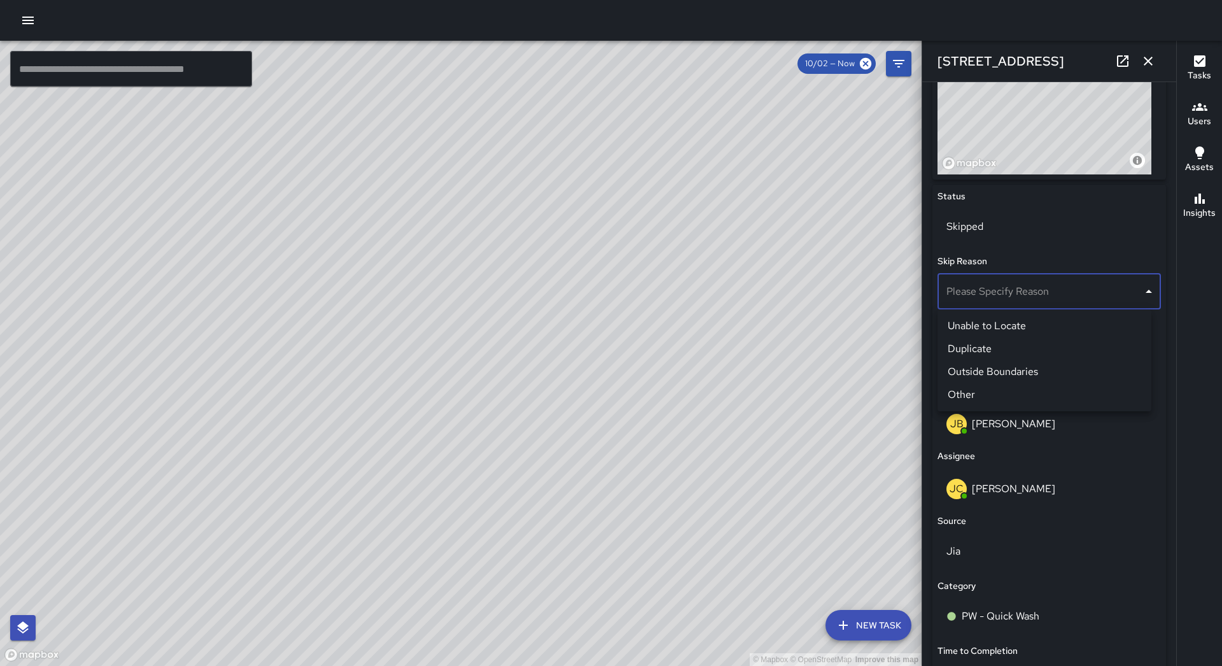
click at [1012, 349] on li "Duplicate" at bounding box center [1044, 348] width 214 height 23
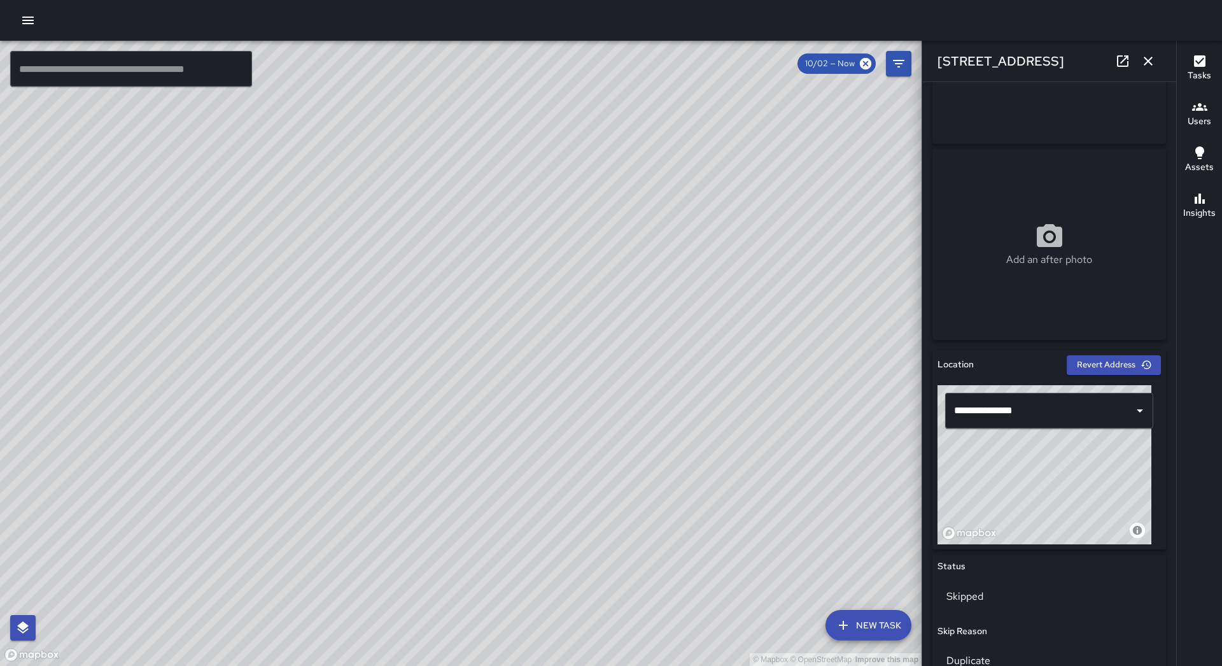
scroll to position [0, 0]
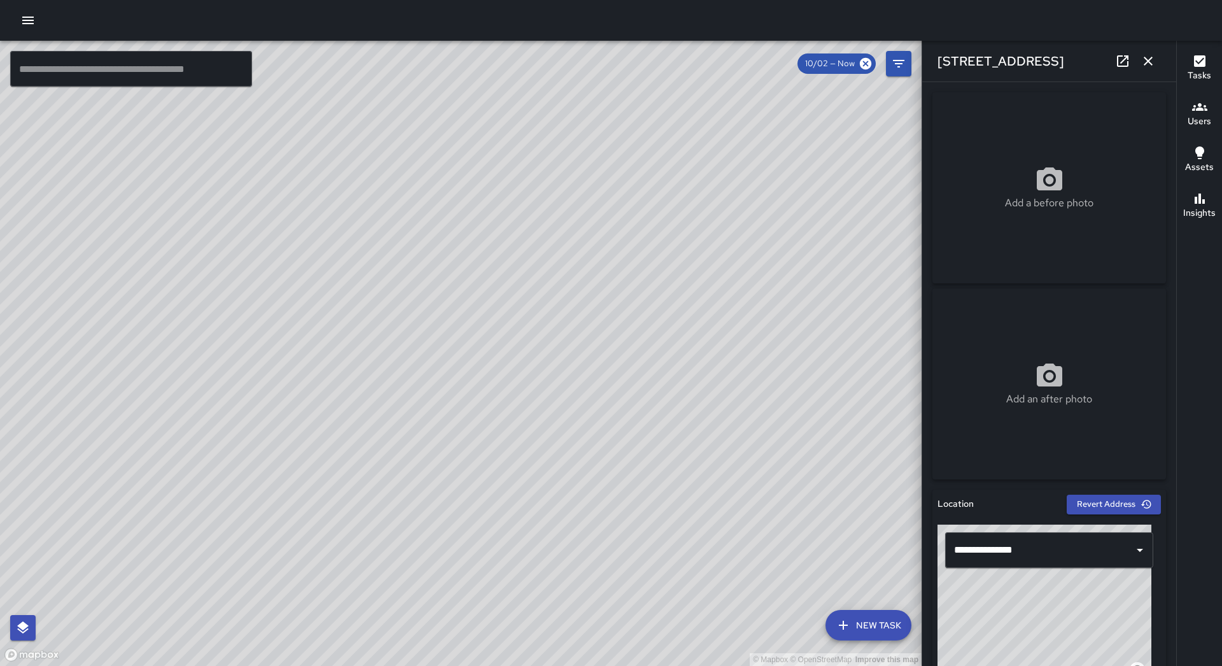
click at [1146, 62] on icon "button" at bounding box center [1147, 61] width 9 height 9
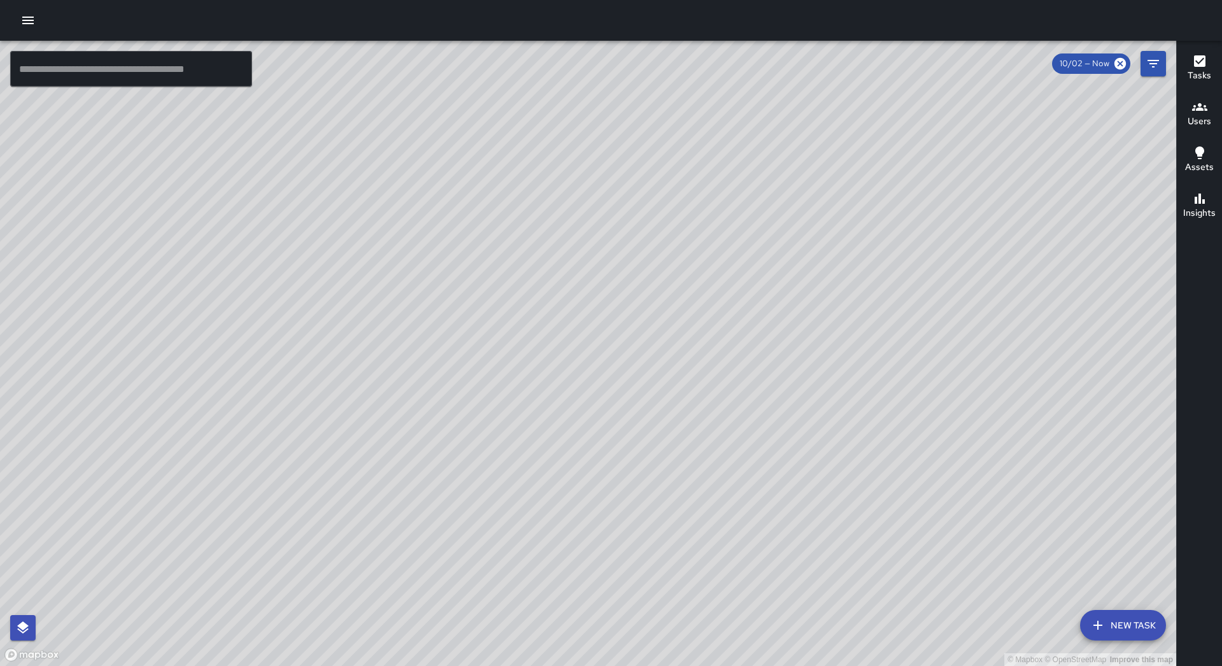
click at [25, 19] on icon "button" at bounding box center [27, 20] width 15 height 15
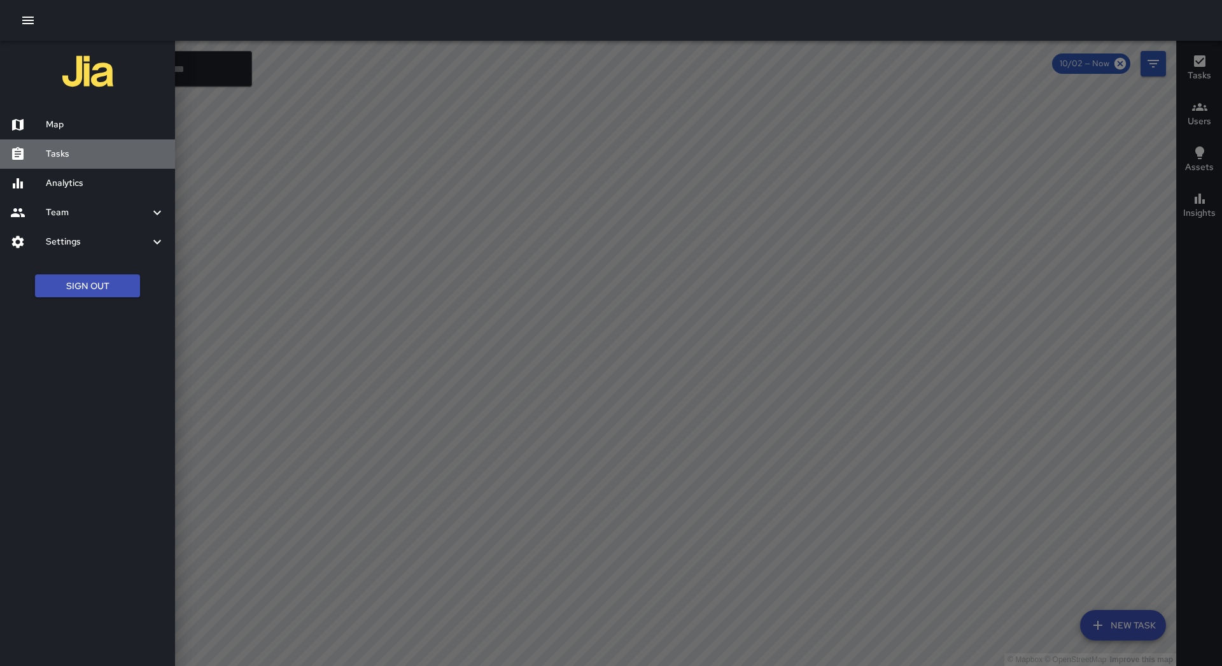
click at [73, 157] on h6 "Tasks" at bounding box center [105, 154] width 119 height 14
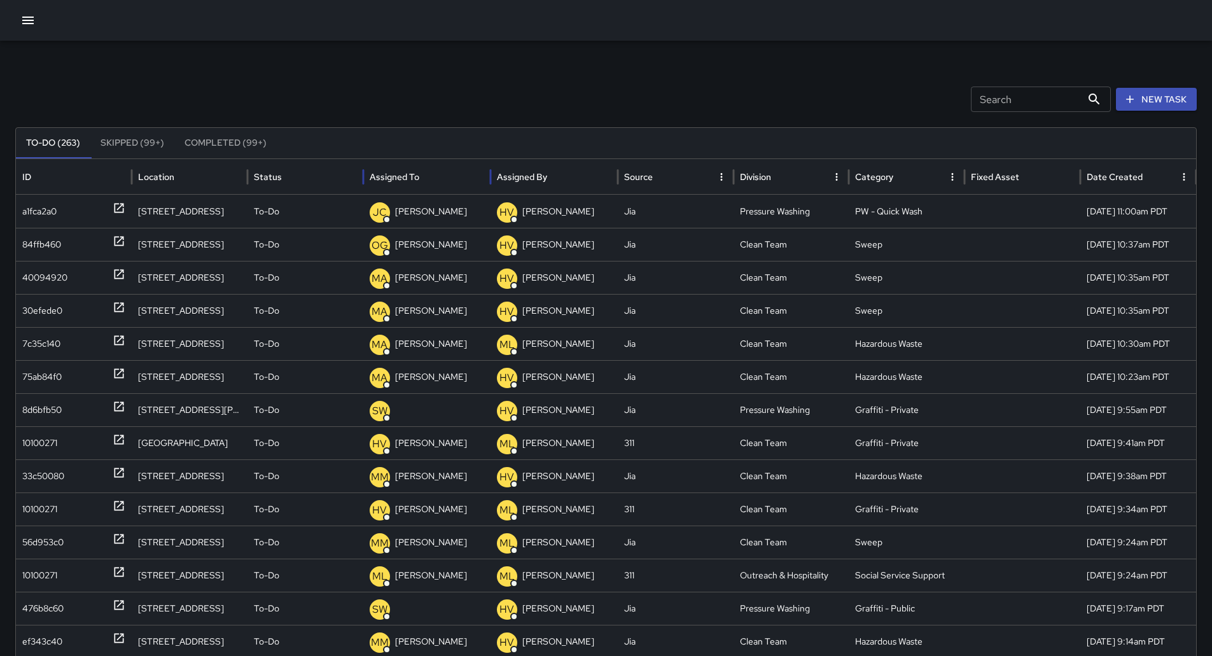
click at [443, 177] on div "Assigned To" at bounding box center [427, 176] width 115 height 35
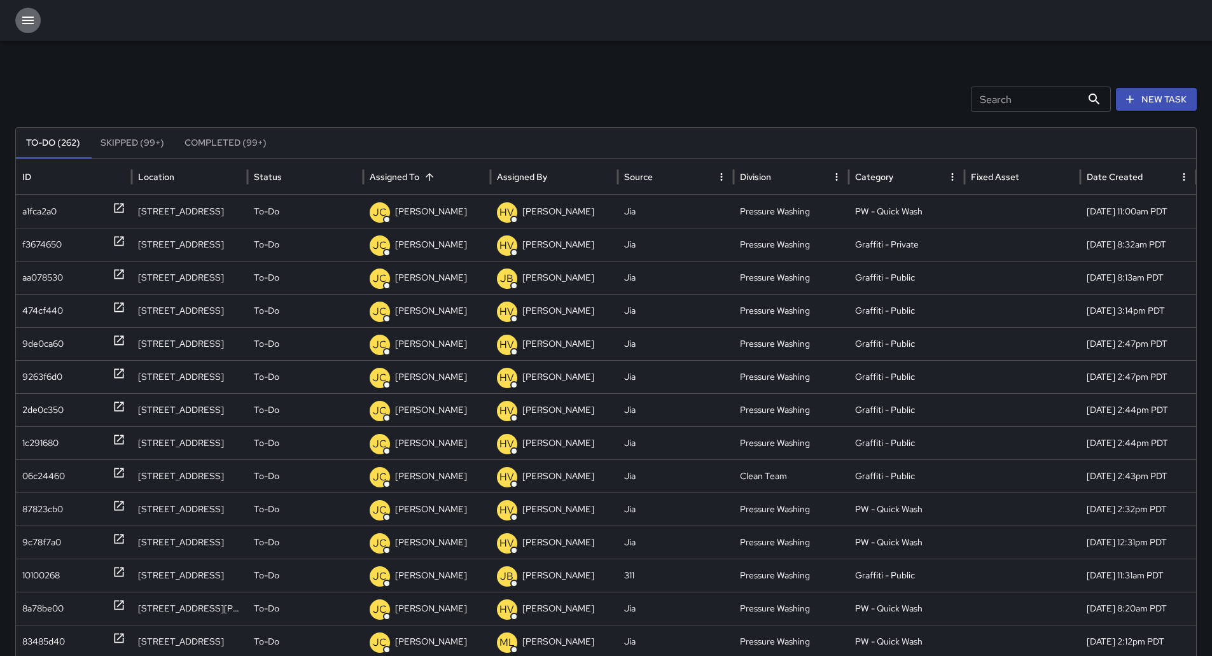
click at [31, 18] on icon "button" at bounding box center [27, 20] width 15 height 15
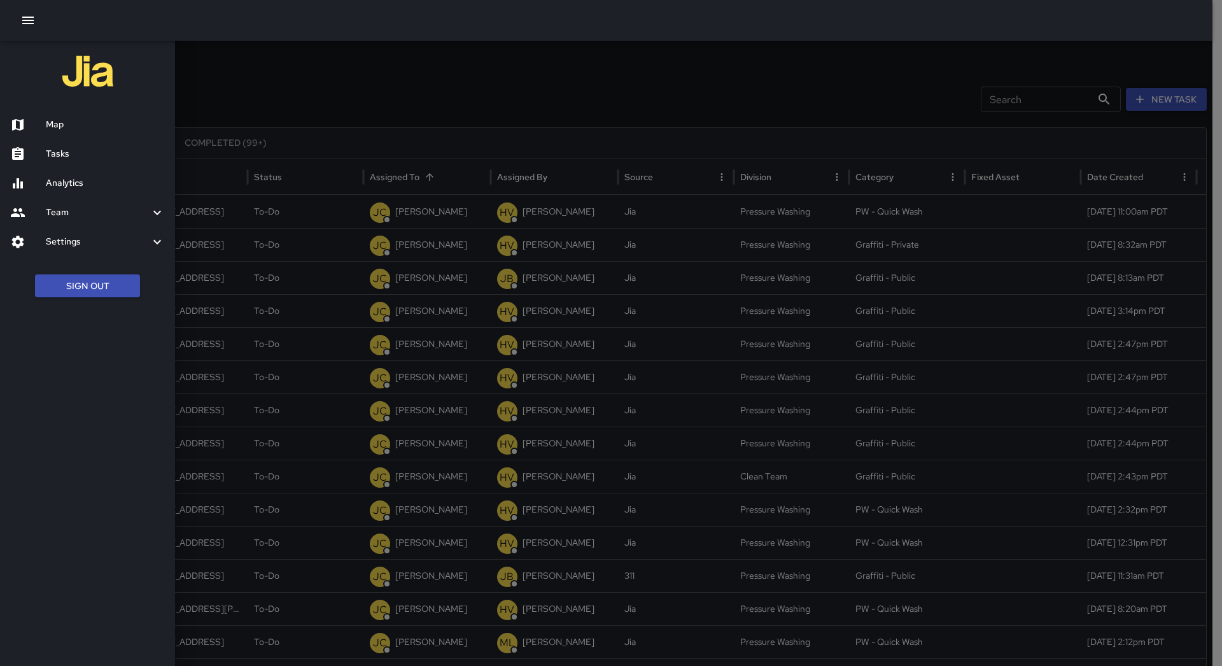
click at [69, 130] on h6 "Map" at bounding box center [105, 125] width 119 height 14
